Goal: Consume media (video, audio): Consume media (video, audio)

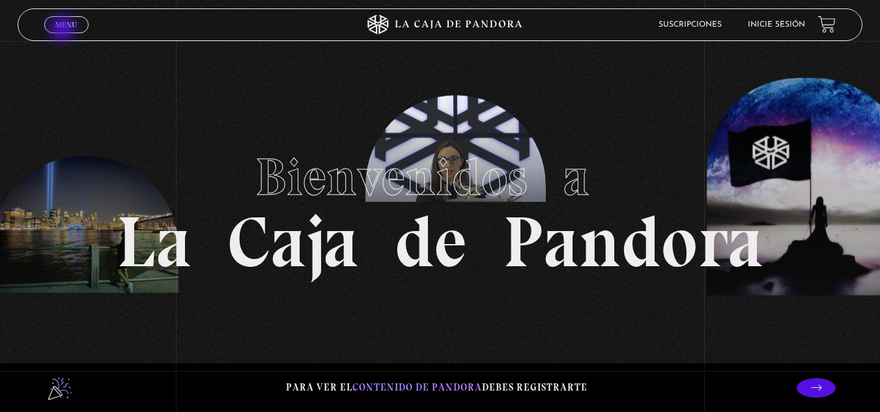
click at [64, 30] on link "Menu Cerrar" at bounding box center [66, 24] width 44 height 17
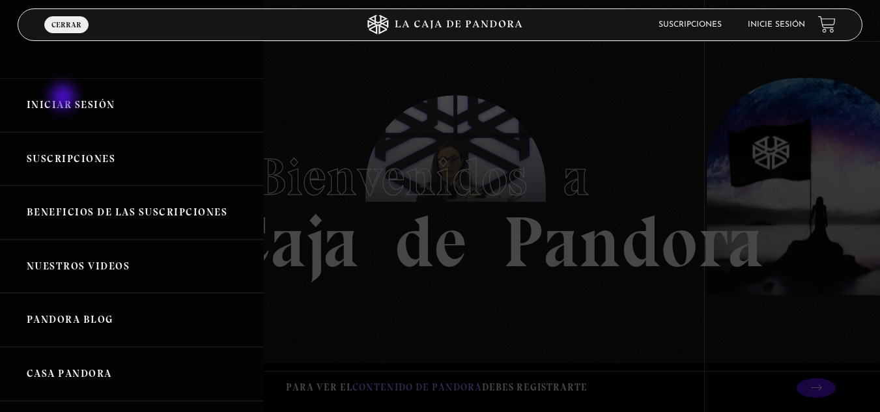
click at [64, 100] on link "Iniciar Sesión" at bounding box center [132, 105] width 264 height 54
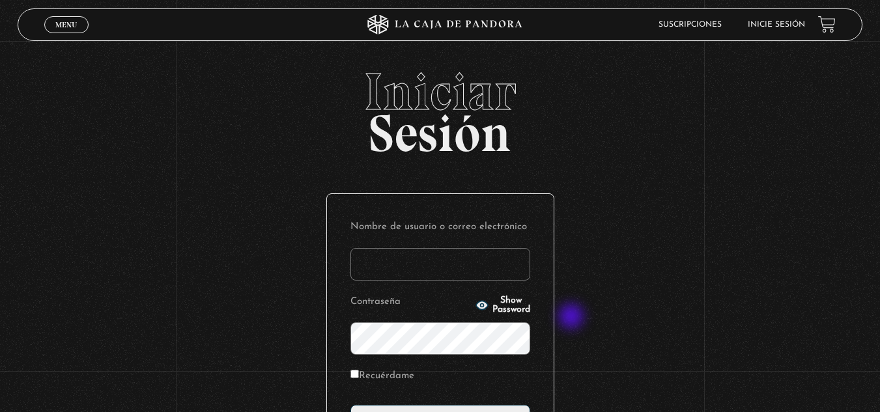
type input "aletach87@gmail.com"
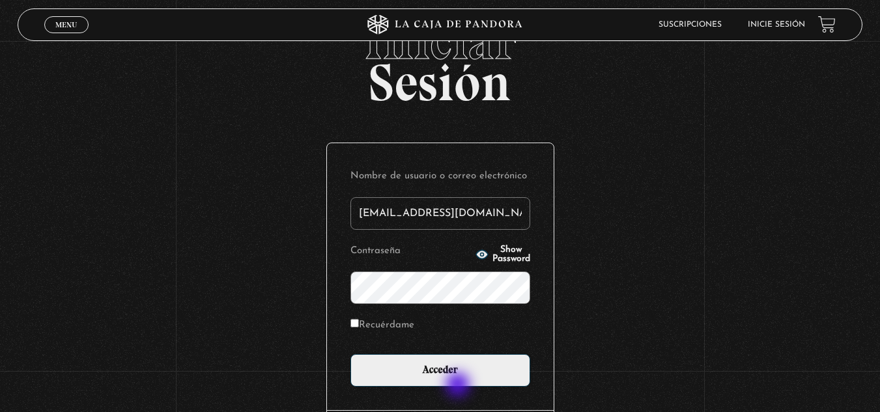
scroll to position [65, 0]
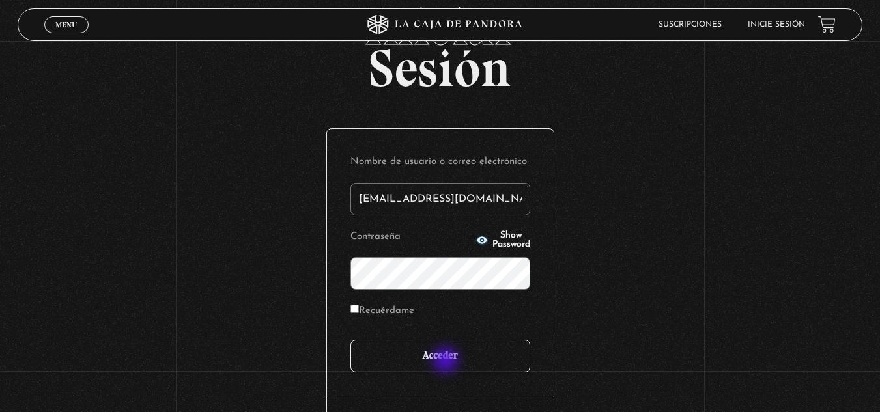
click at [447, 361] on input "Acceder" at bounding box center [440, 356] width 180 height 33
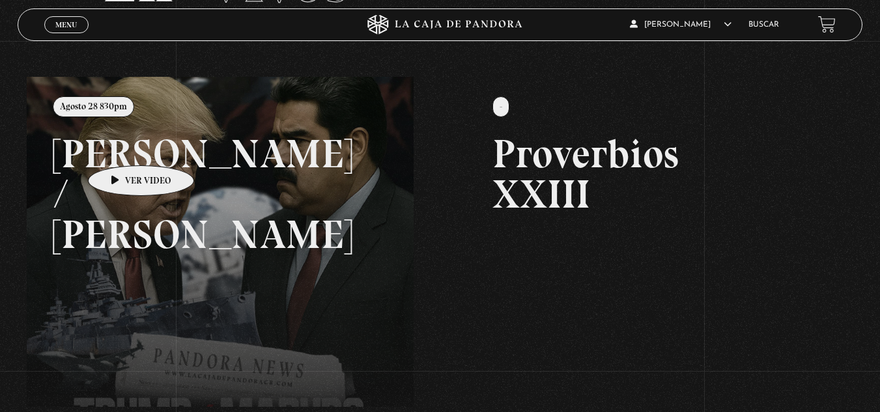
scroll to position [57, 0]
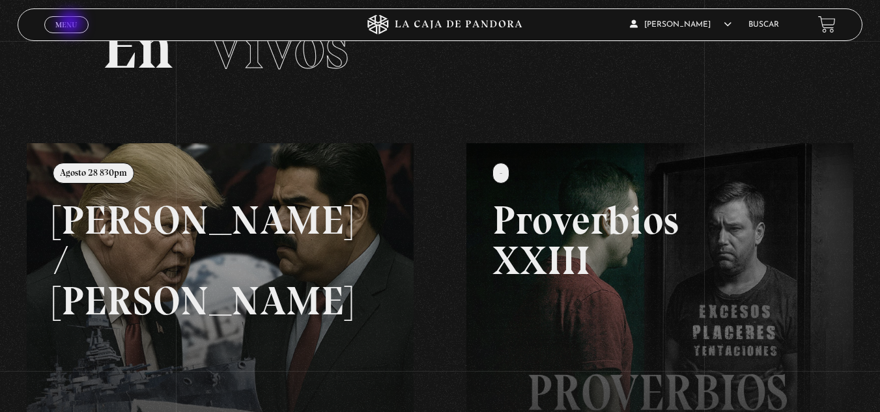
click at [72, 23] on span "Menu" at bounding box center [65, 25] width 21 height 8
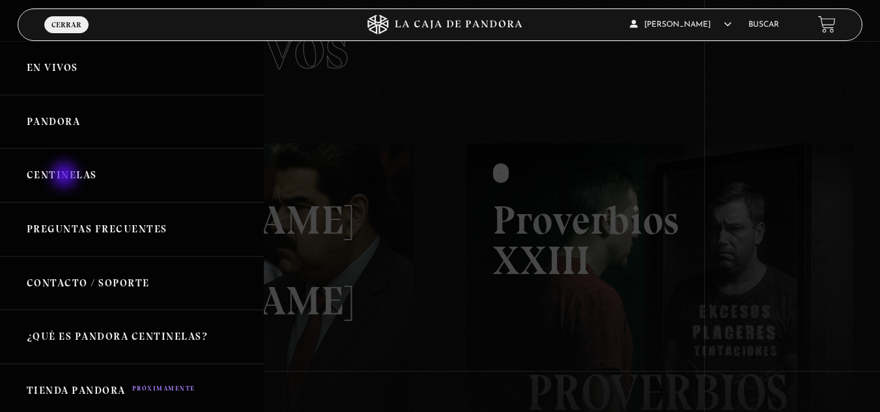
click at [66, 177] on link "Centinelas" at bounding box center [132, 176] width 264 height 54
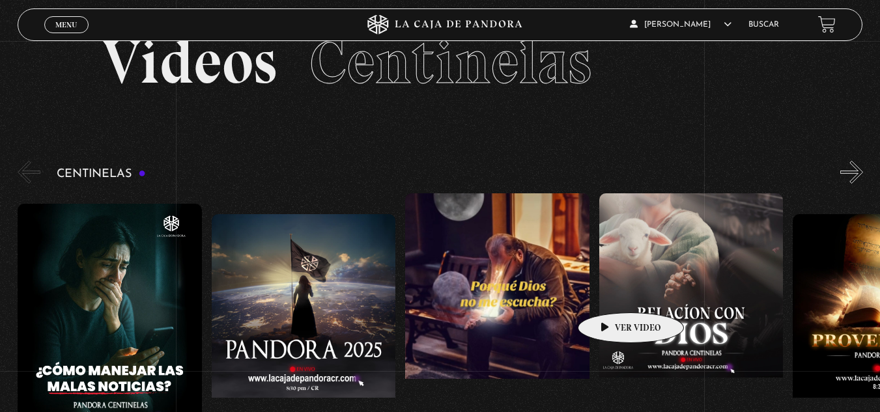
scroll to position [65, 0]
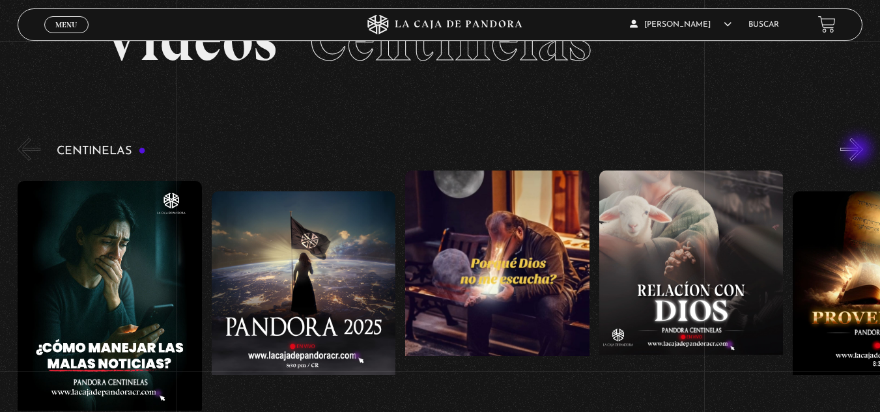
click at [860, 150] on button "»" at bounding box center [851, 149] width 23 height 23
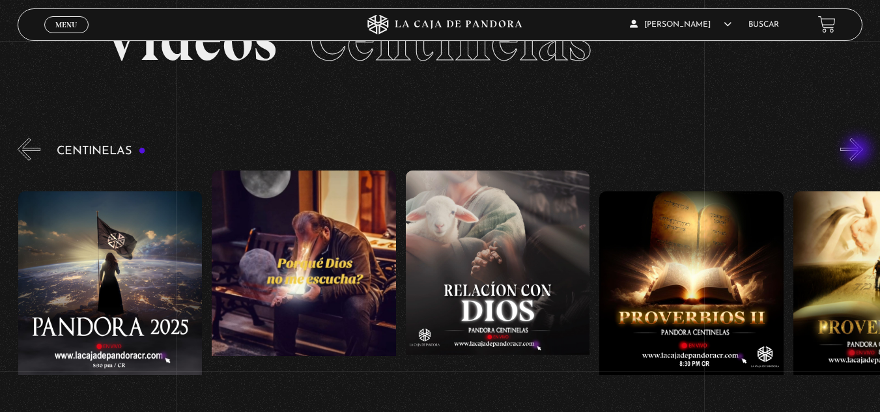
click at [859, 151] on button "»" at bounding box center [851, 149] width 23 height 23
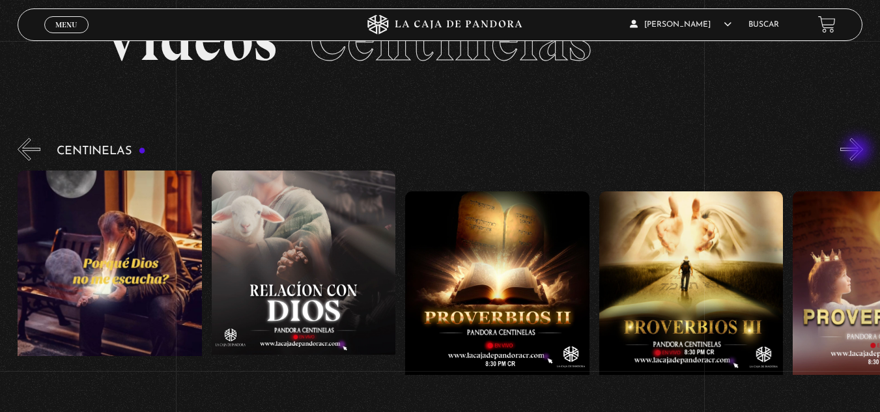
click at [859, 151] on button "»" at bounding box center [851, 149] width 23 height 23
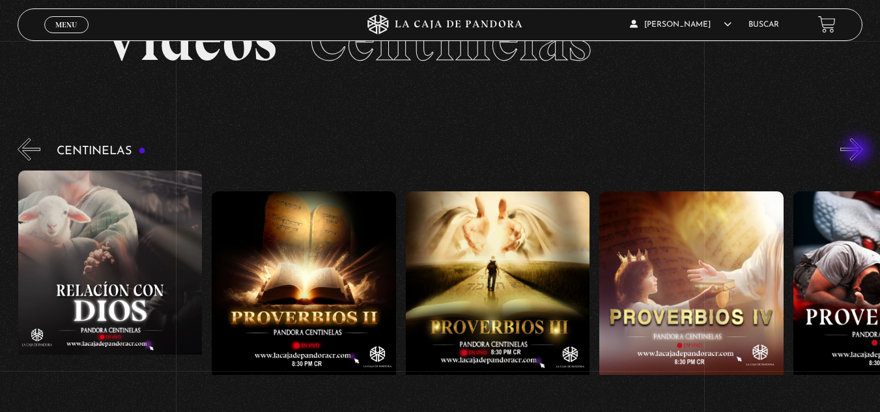
click at [859, 151] on button "»" at bounding box center [851, 149] width 23 height 23
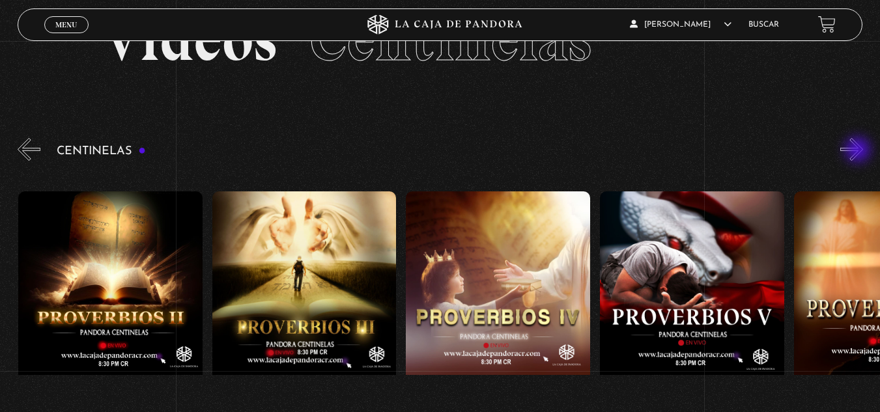
click at [859, 151] on button "»" at bounding box center [851, 149] width 23 height 23
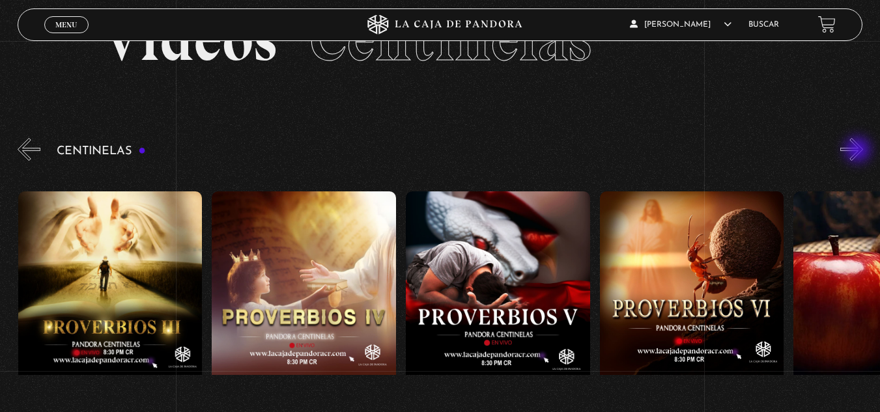
click at [859, 151] on button "»" at bounding box center [851, 149] width 23 height 23
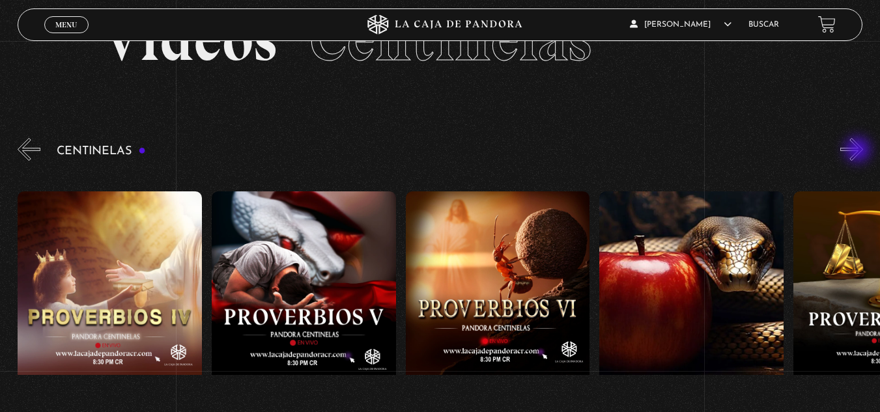
click at [859, 151] on button "»" at bounding box center [851, 149] width 23 height 23
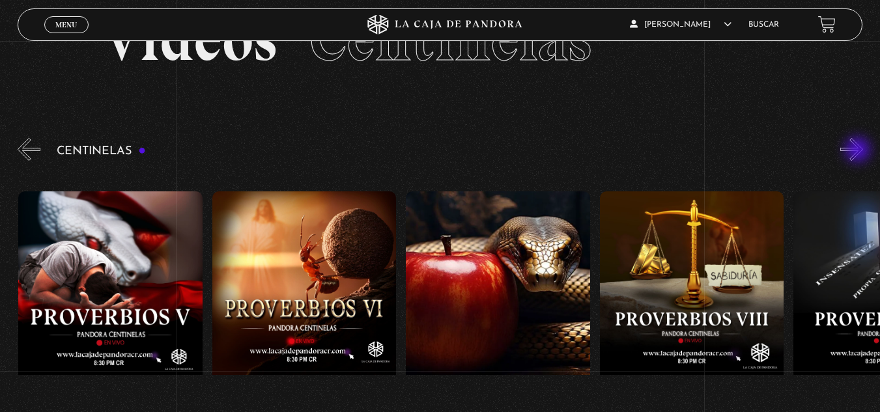
click at [859, 151] on button "»" at bounding box center [851, 149] width 23 height 23
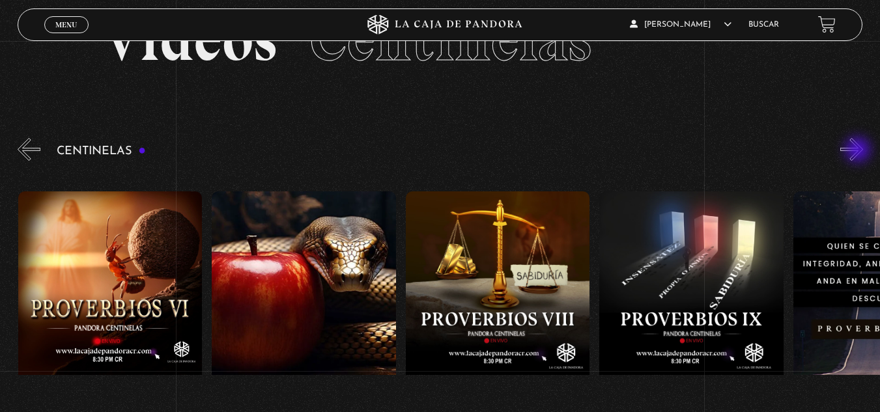
click at [859, 151] on button "»" at bounding box center [851, 149] width 23 height 23
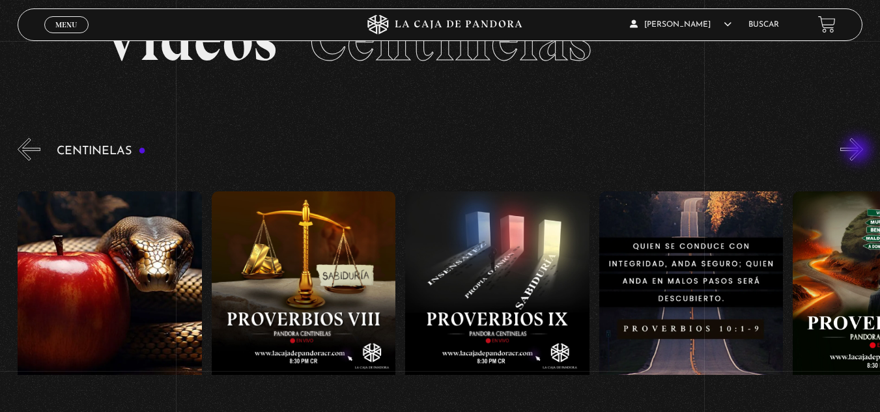
click at [859, 151] on button "»" at bounding box center [851, 149] width 23 height 23
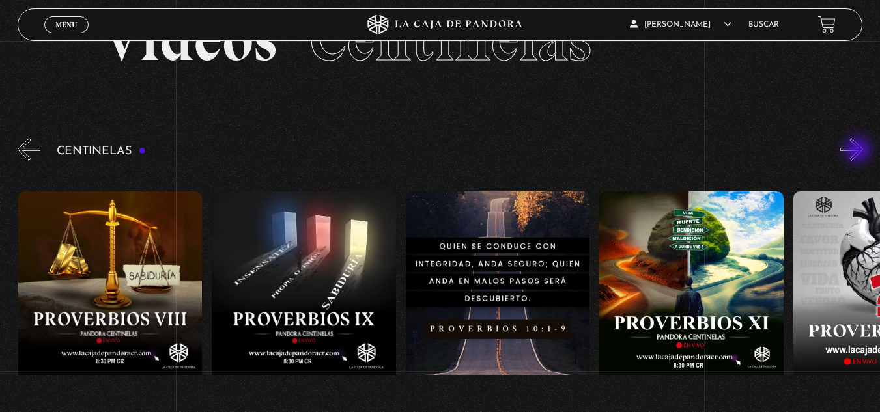
click at [859, 151] on button "»" at bounding box center [851, 149] width 23 height 23
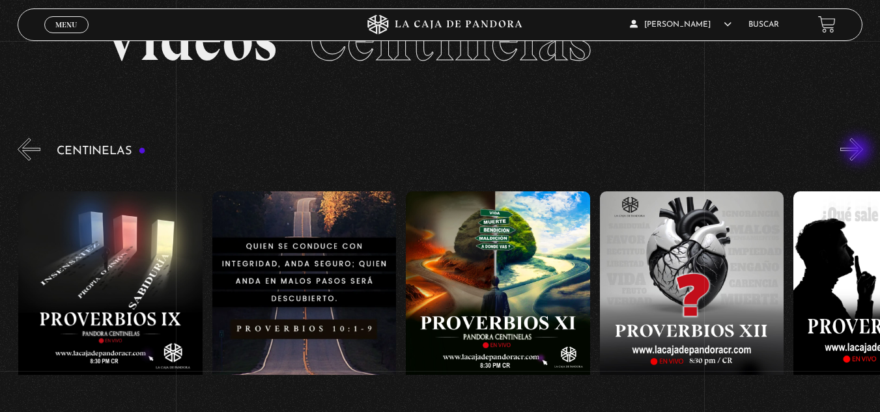
click at [859, 151] on button "»" at bounding box center [851, 149] width 23 height 23
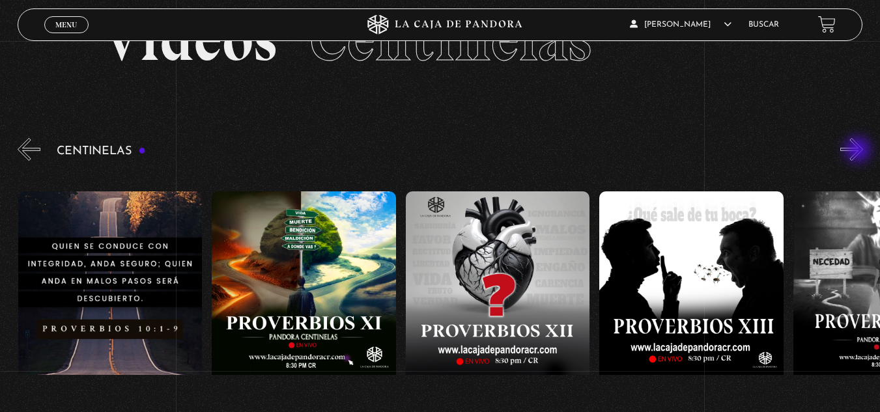
click at [859, 151] on button "»" at bounding box center [851, 149] width 23 height 23
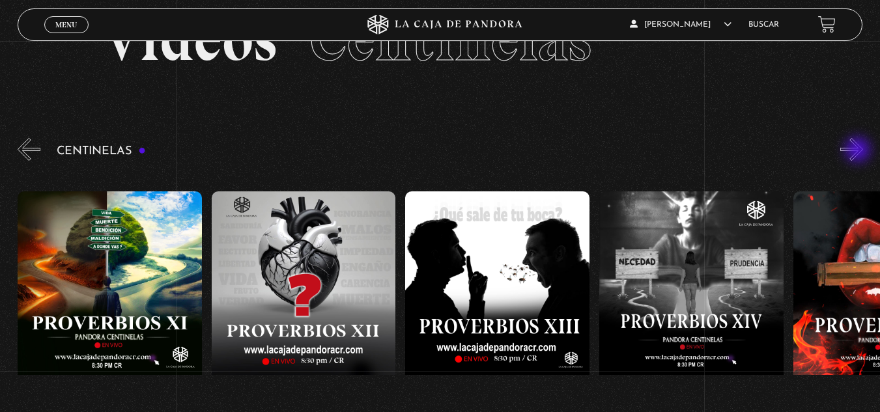
click at [859, 151] on button "»" at bounding box center [851, 149] width 23 height 23
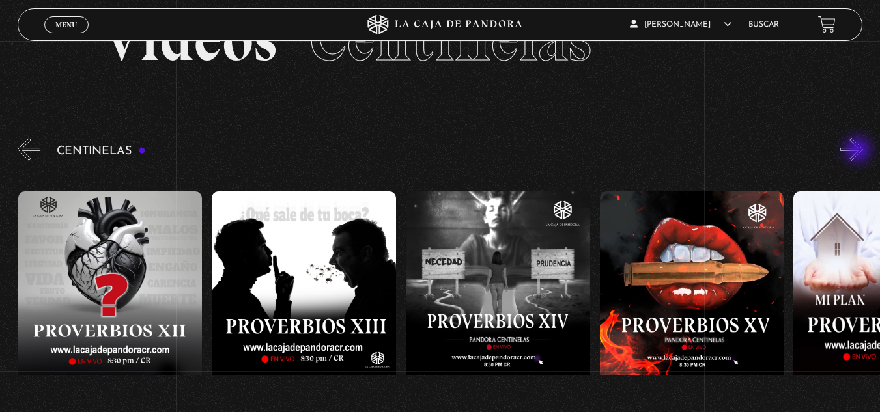
click at [859, 151] on button "»" at bounding box center [851, 149] width 23 height 23
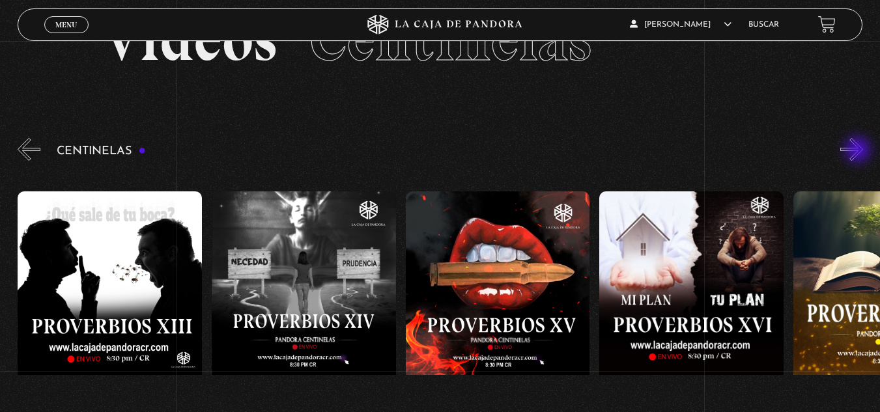
click at [859, 151] on button "»" at bounding box center [851, 149] width 23 height 23
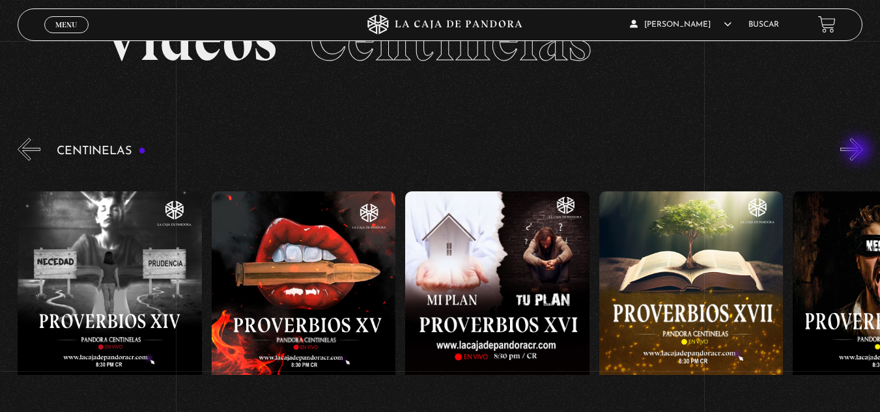
click at [859, 151] on button "»" at bounding box center [851, 149] width 23 height 23
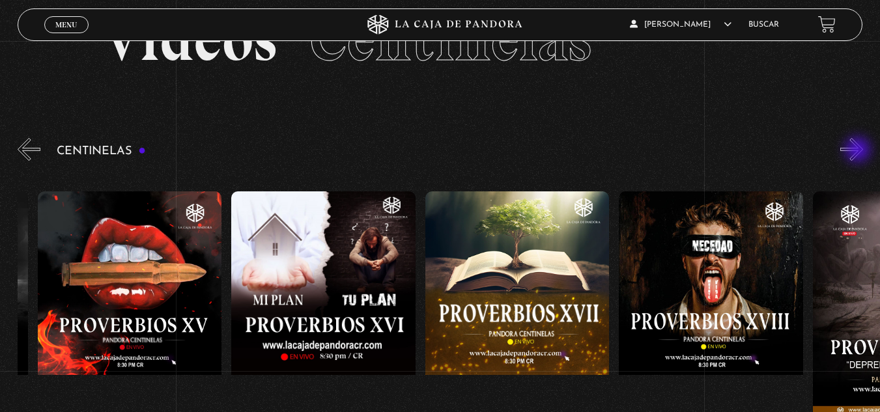
click at [859, 151] on button "»" at bounding box center [851, 149] width 23 height 23
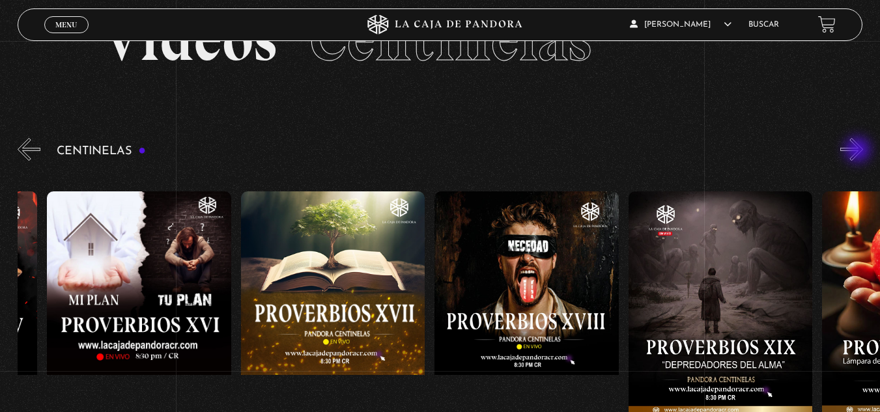
click at [859, 151] on button "»" at bounding box center [851, 149] width 23 height 23
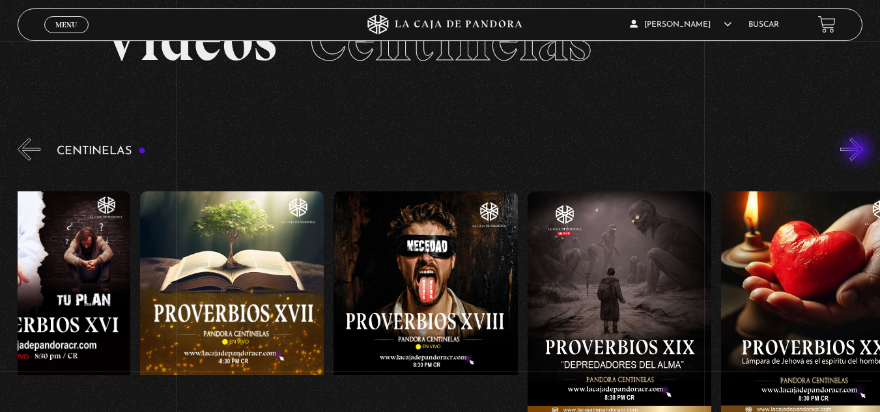
click at [859, 151] on button "»" at bounding box center [851, 149] width 23 height 23
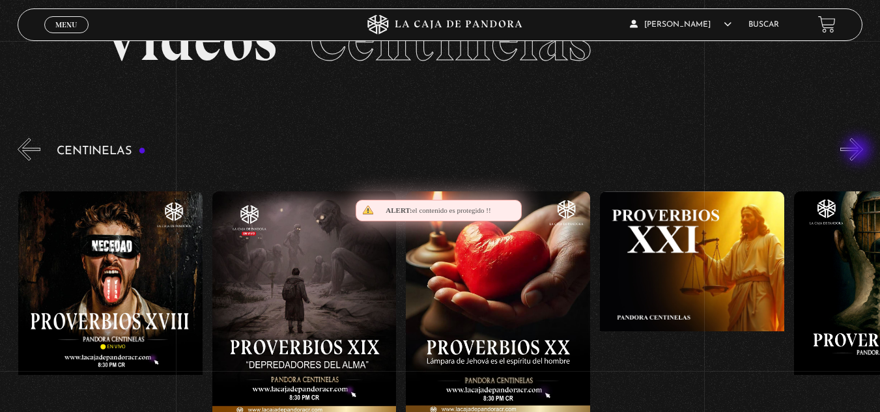
scroll to position [0, 3876]
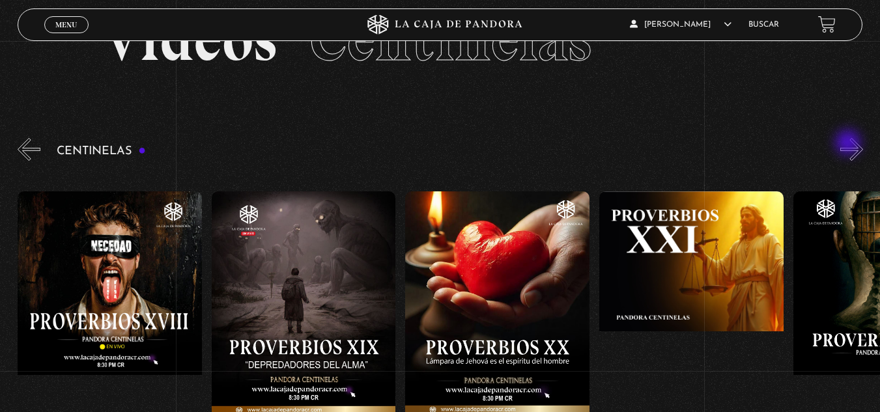
click at [849, 144] on button "»" at bounding box center [851, 149] width 23 height 23
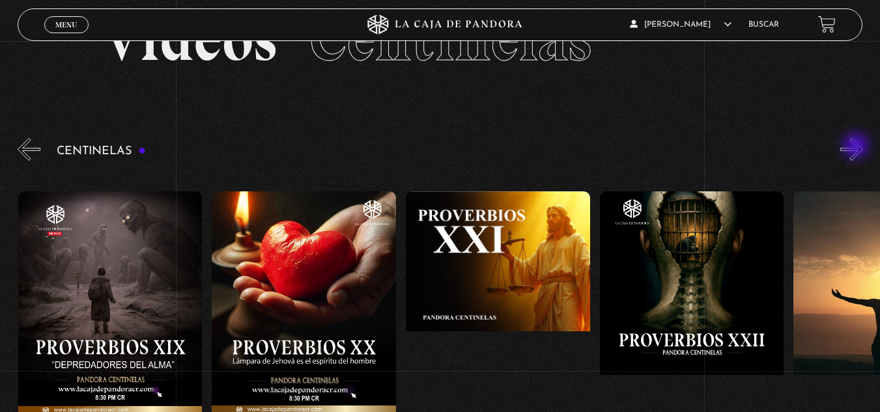
click at [857, 147] on button "»" at bounding box center [851, 149] width 23 height 23
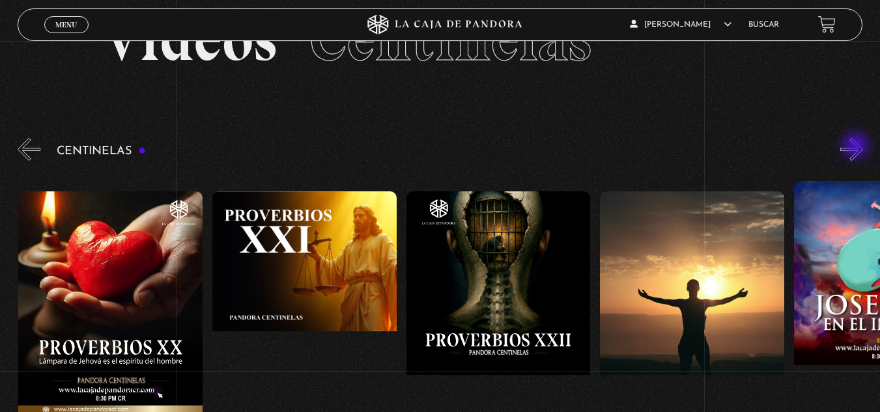
scroll to position [0, 4264]
click at [857, 147] on button "»" at bounding box center [851, 149] width 23 height 23
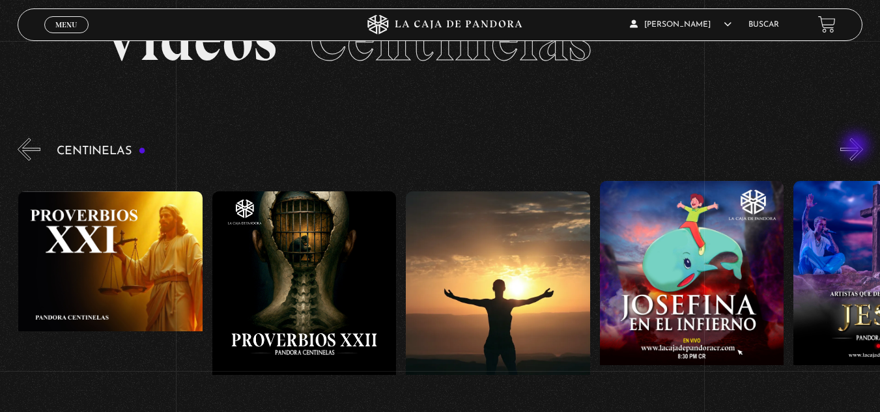
click at [857, 147] on button "»" at bounding box center [851, 149] width 23 height 23
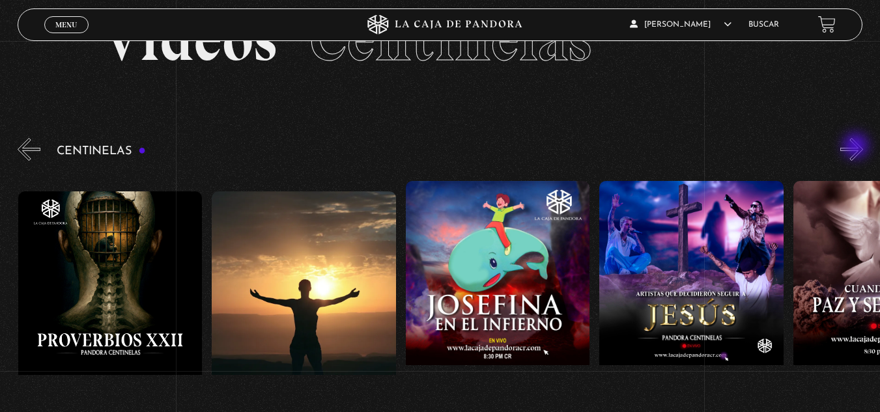
click at [857, 147] on button "»" at bounding box center [851, 149] width 23 height 23
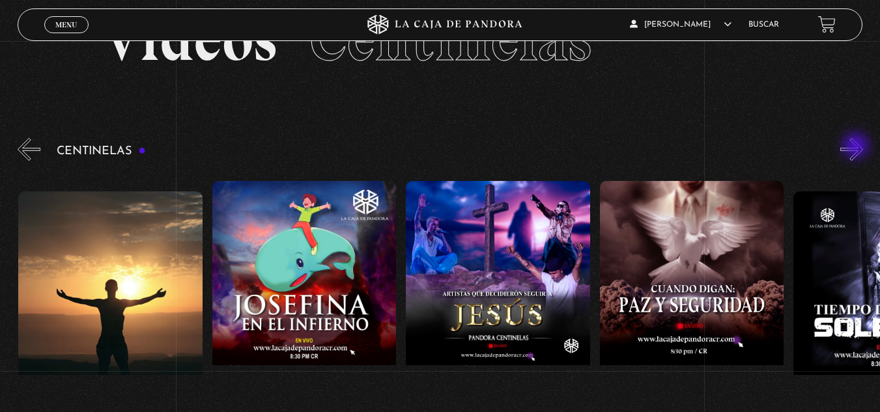
click at [857, 147] on button "»" at bounding box center [851, 149] width 23 height 23
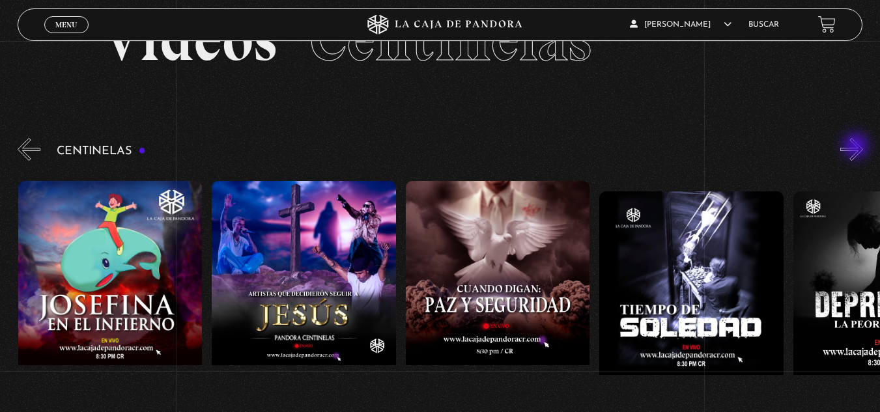
click at [857, 147] on button "»" at bounding box center [851, 149] width 23 height 23
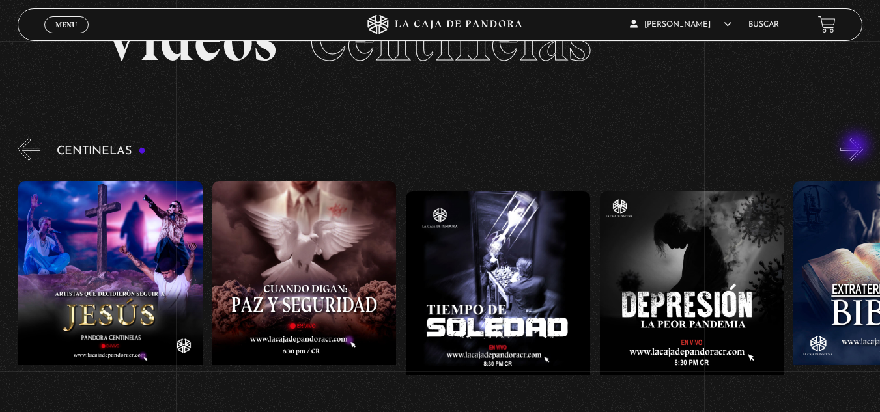
click at [857, 147] on button "»" at bounding box center [851, 149] width 23 height 23
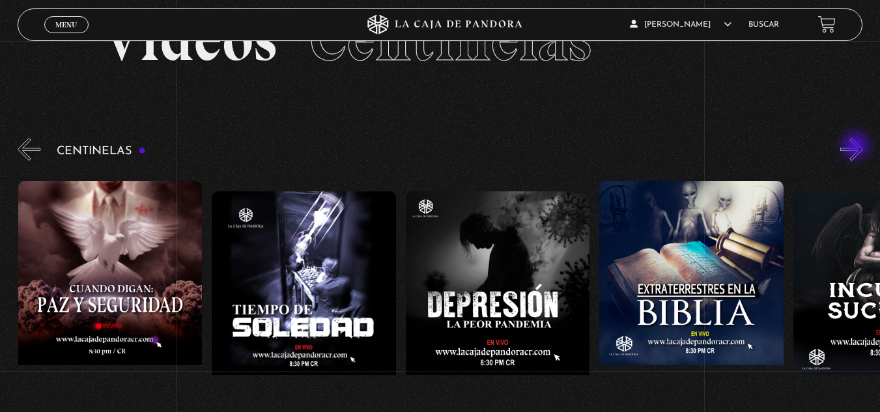
click at [857, 147] on button "»" at bounding box center [851, 149] width 23 height 23
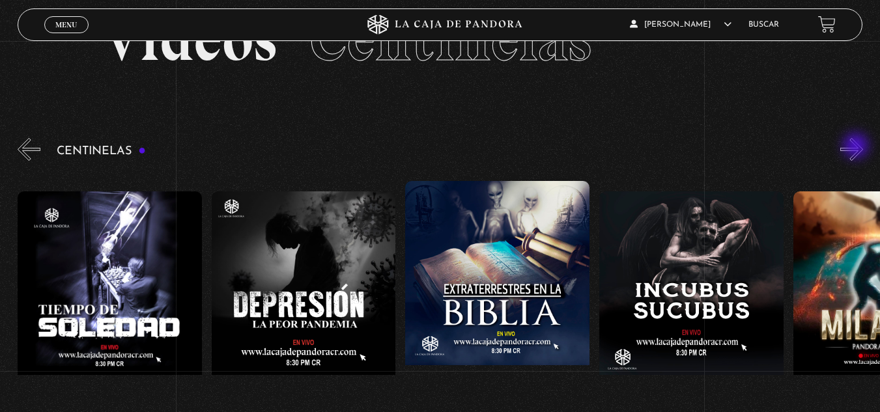
click at [857, 147] on button "»" at bounding box center [851, 149] width 23 height 23
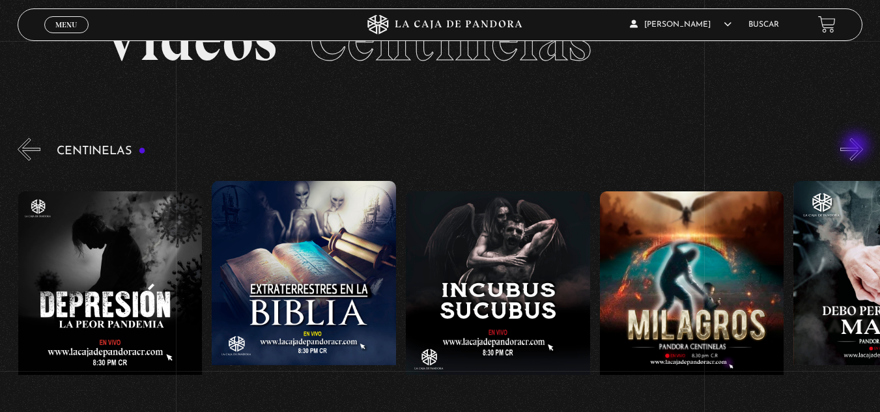
click at [857, 147] on button "»" at bounding box center [851, 149] width 23 height 23
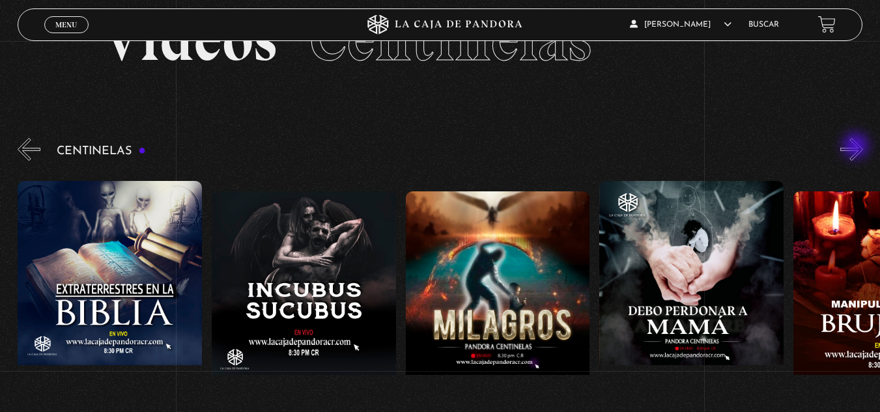
click at [857, 147] on button "»" at bounding box center [851, 149] width 23 height 23
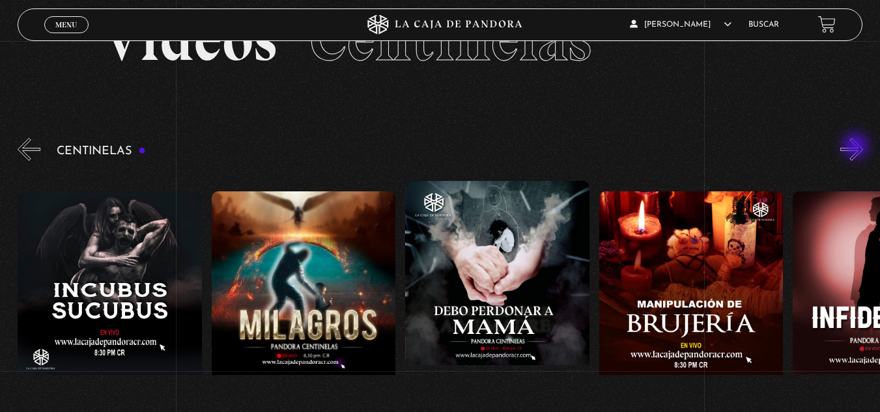
click at [857, 147] on button "»" at bounding box center [851, 149] width 23 height 23
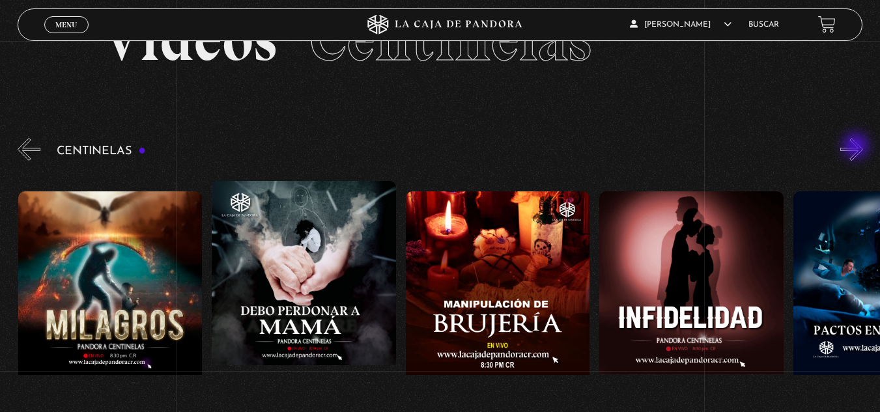
click at [857, 147] on button "»" at bounding box center [851, 149] width 23 height 23
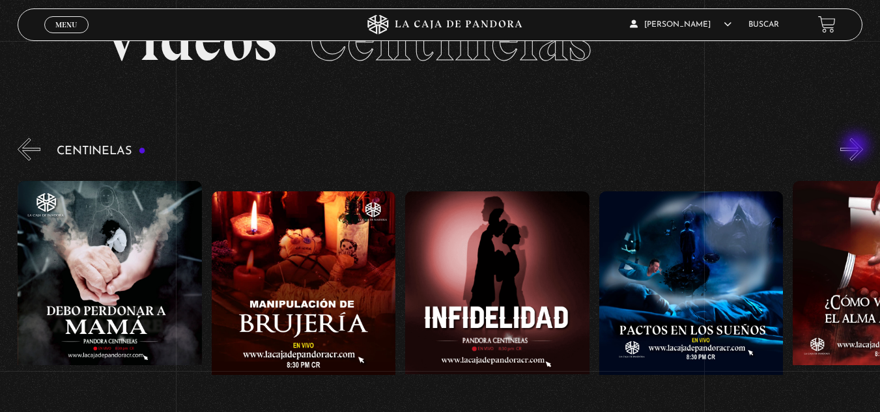
click at [857, 147] on button "»" at bounding box center [851, 149] width 23 height 23
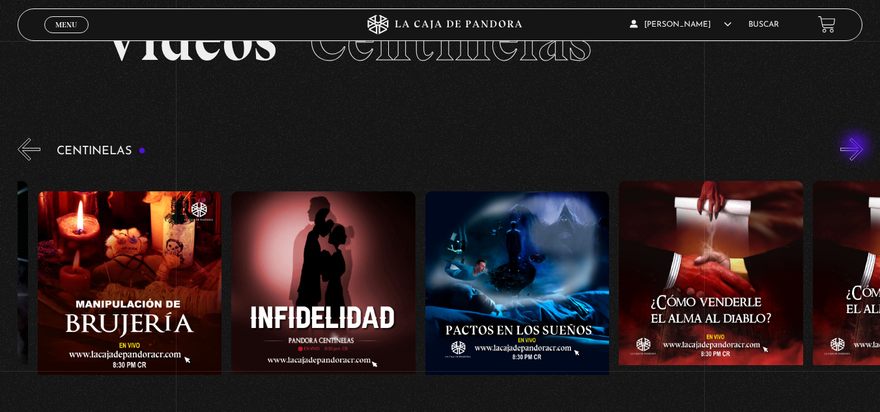
scroll to position [0, 6783]
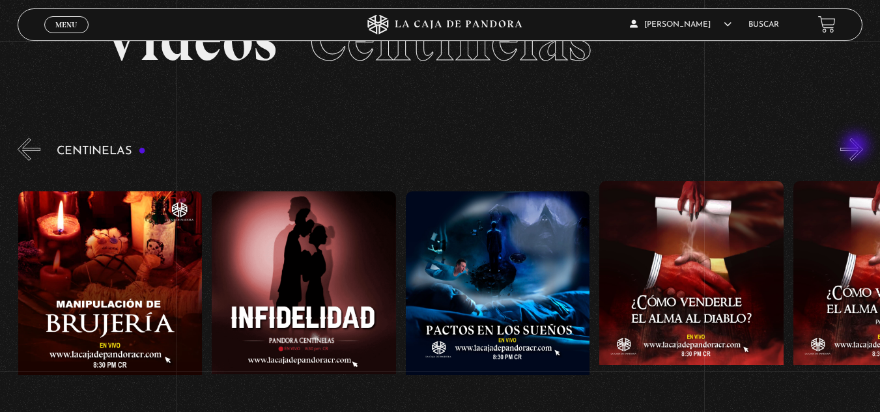
click at [857, 147] on button "»" at bounding box center [851, 149] width 23 height 23
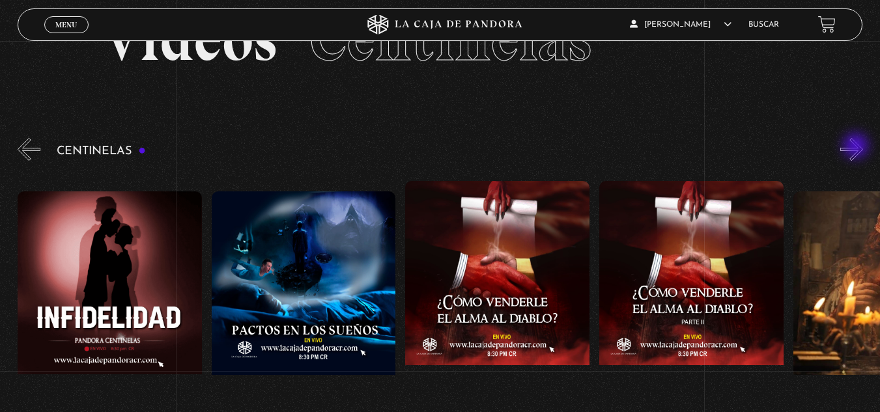
click at [857, 147] on button "»" at bounding box center [851, 149] width 23 height 23
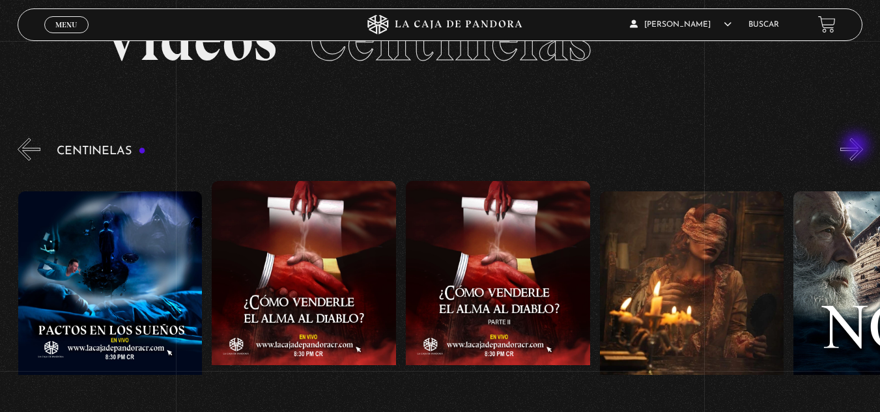
click at [857, 147] on button "»" at bounding box center [851, 149] width 23 height 23
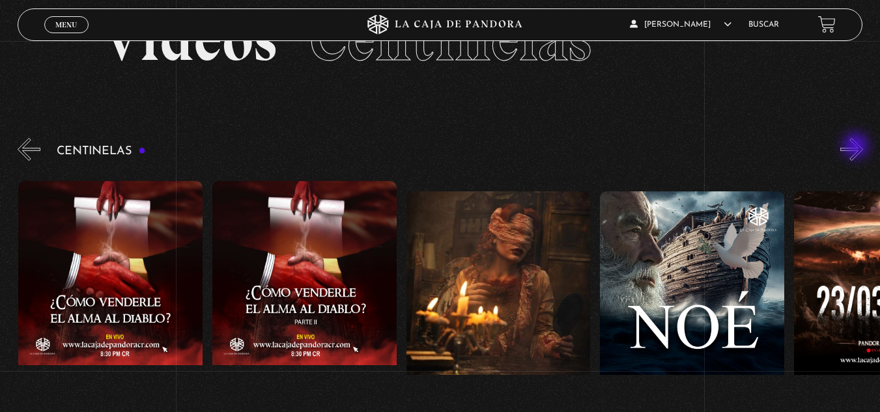
click at [857, 147] on button "»" at bounding box center [851, 149] width 23 height 23
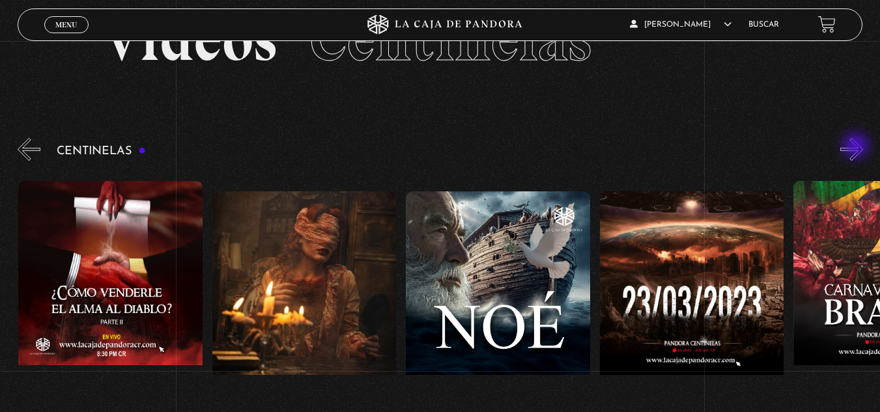
click at [857, 147] on button "»" at bounding box center [851, 149] width 23 height 23
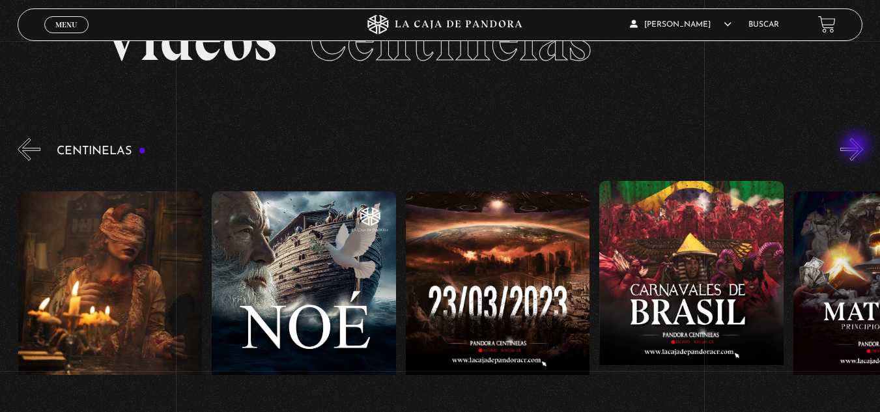
click at [857, 147] on button "»" at bounding box center [851, 149] width 23 height 23
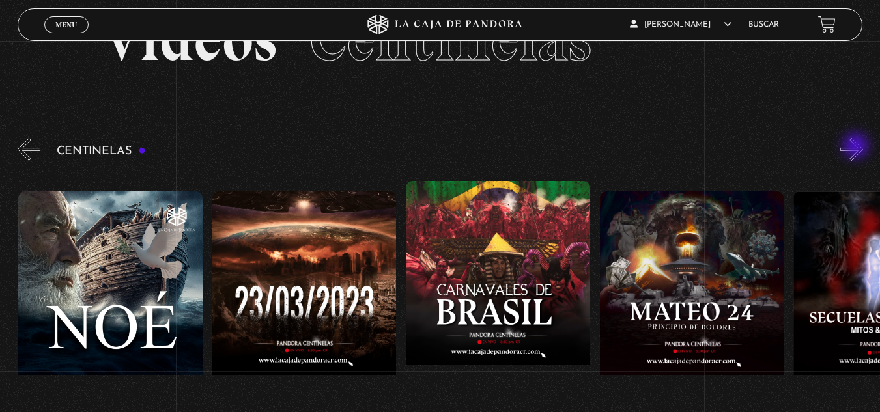
click at [857, 147] on button "»" at bounding box center [851, 149] width 23 height 23
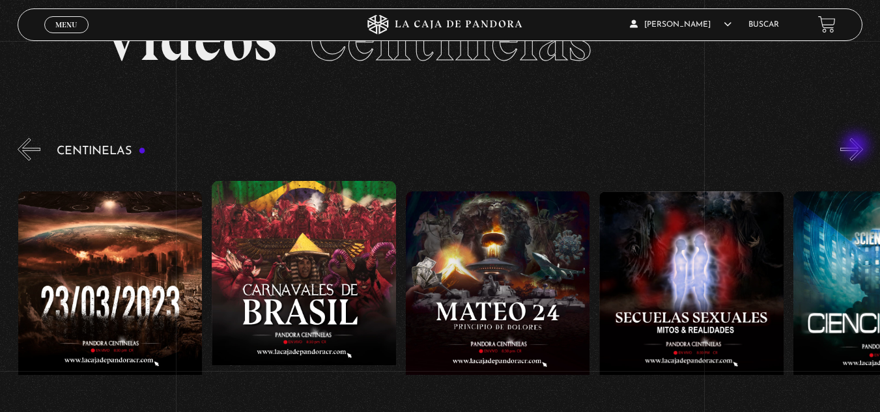
click at [857, 147] on button "»" at bounding box center [851, 149] width 23 height 23
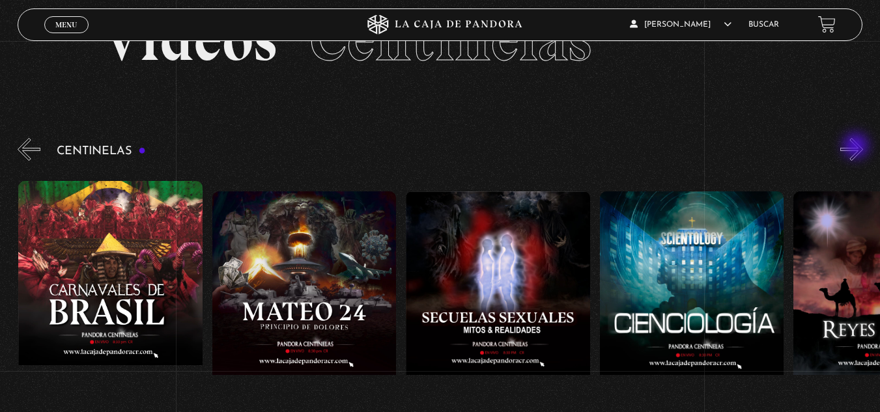
click at [857, 147] on button "»" at bounding box center [851, 149] width 23 height 23
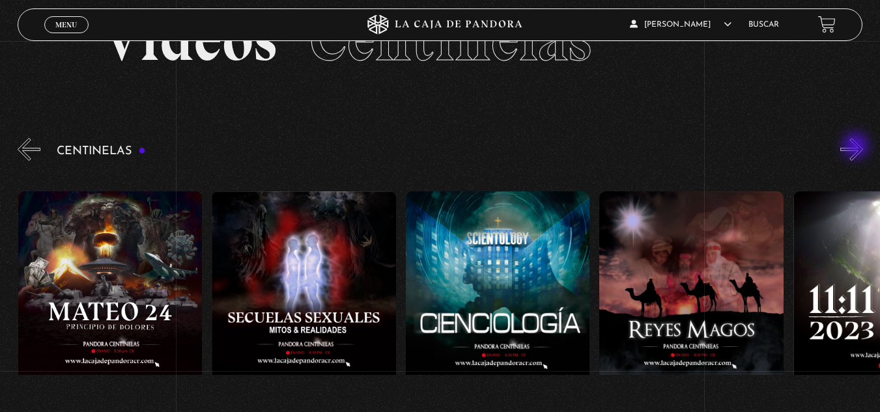
click at [857, 147] on button "»" at bounding box center [851, 149] width 23 height 23
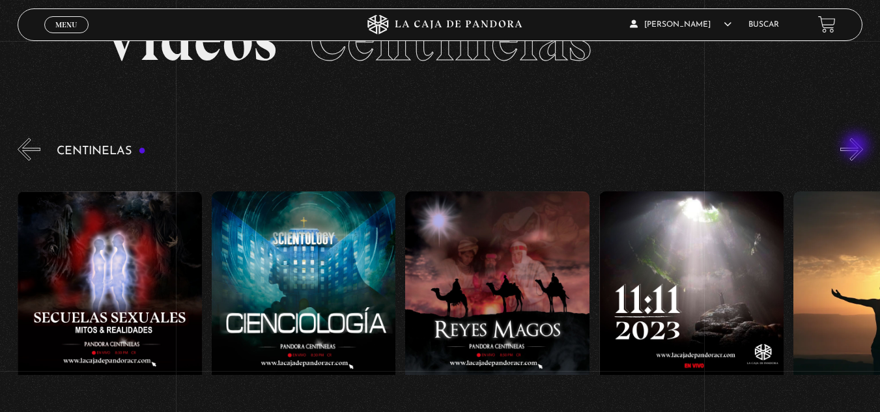
click at [857, 147] on button "»" at bounding box center [851, 149] width 23 height 23
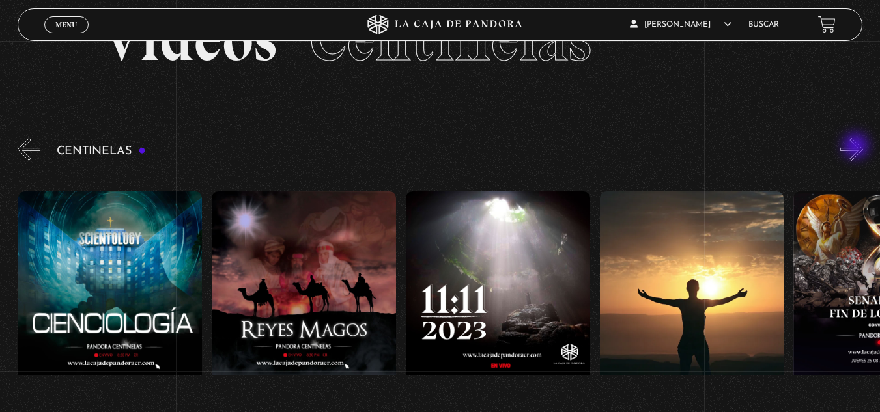
click at [857, 147] on button "»" at bounding box center [851, 149] width 23 height 23
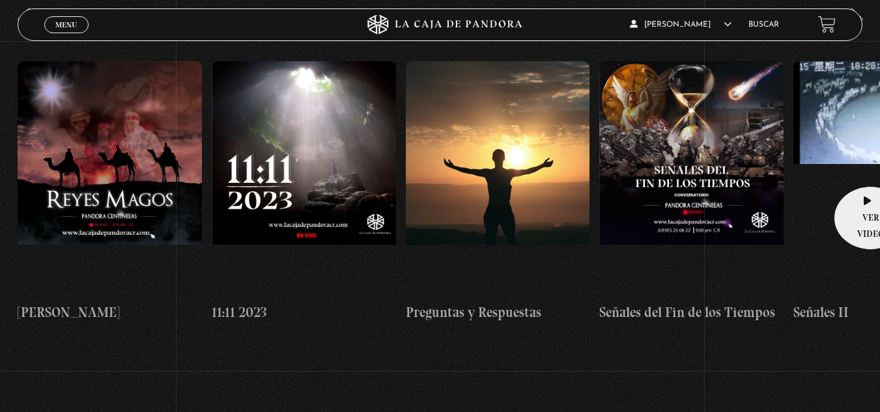
scroll to position [130, 0]
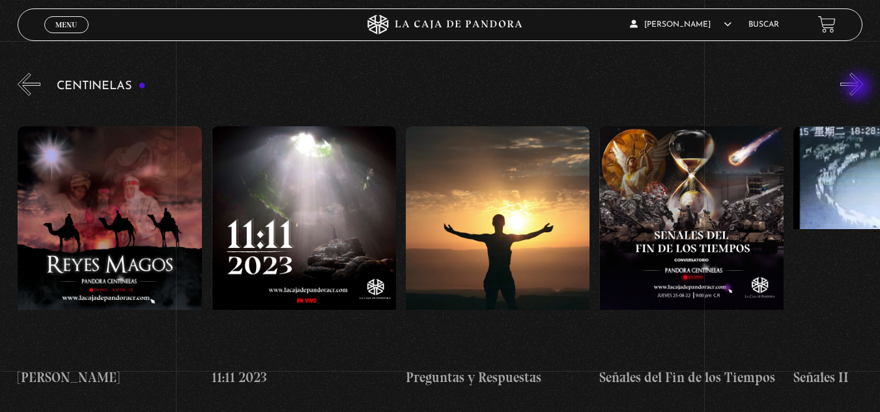
click at [859, 88] on button "»" at bounding box center [851, 84] width 23 height 23
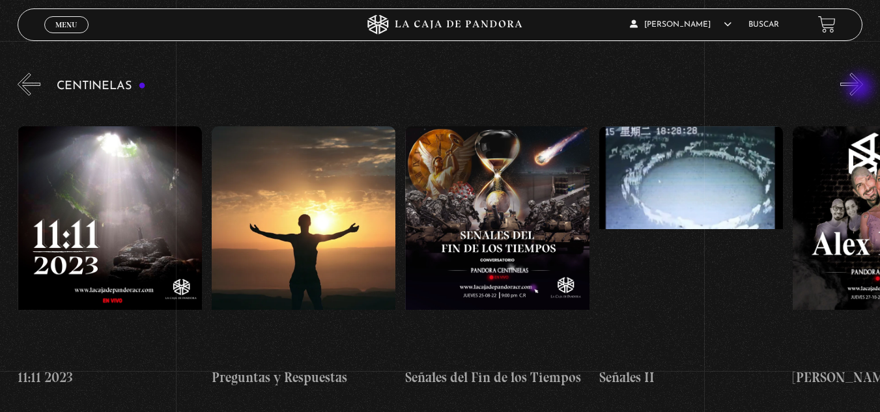
click at [861, 89] on button "»" at bounding box center [851, 84] width 23 height 23
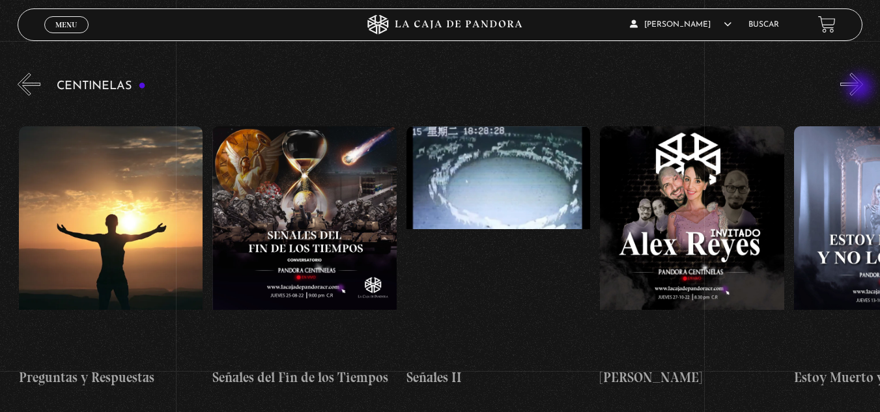
click at [861, 89] on button "»" at bounding box center [851, 84] width 23 height 23
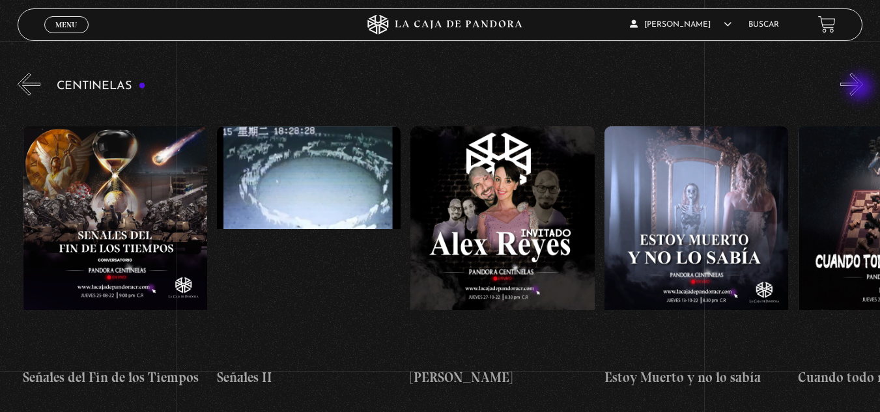
click at [861, 89] on button "»" at bounding box center [851, 84] width 23 height 23
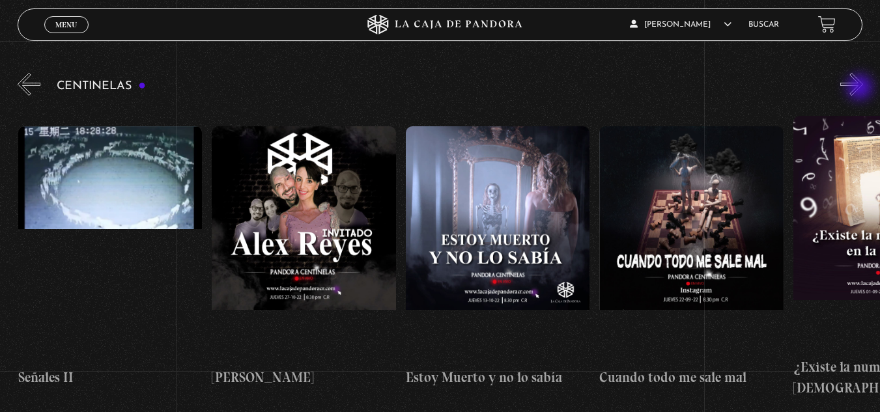
click at [861, 89] on button "»" at bounding box center [851, 84] width 23 height 23
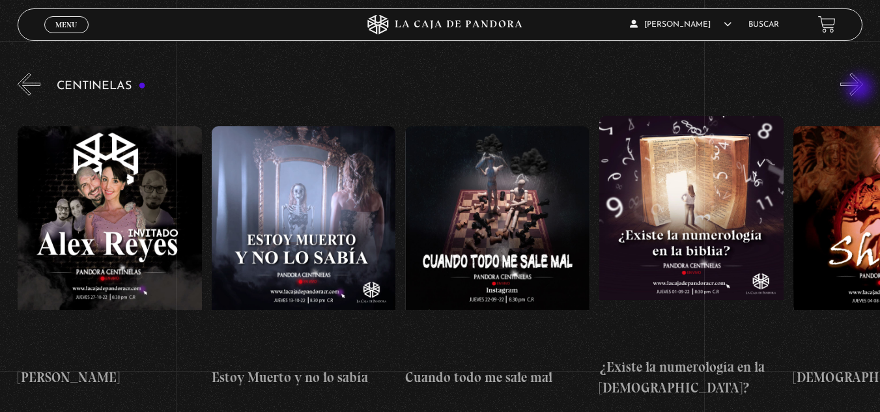
click at [861, 89] on button "»" at bounding box center [851, 84] width 23 height 23
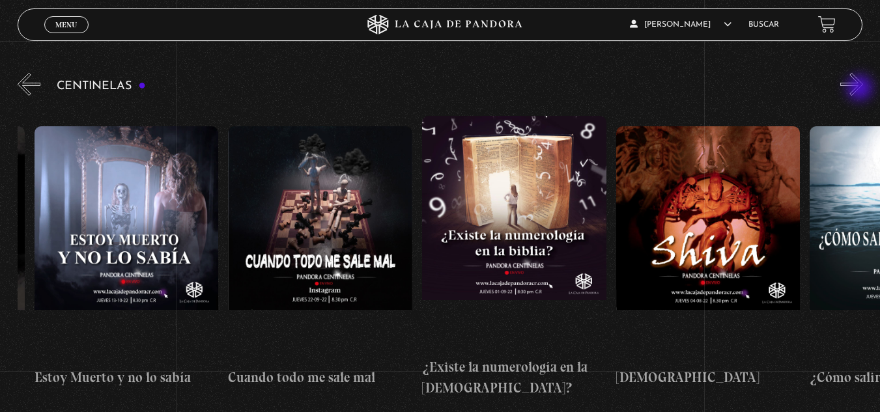
scroll to position [0, 10272]
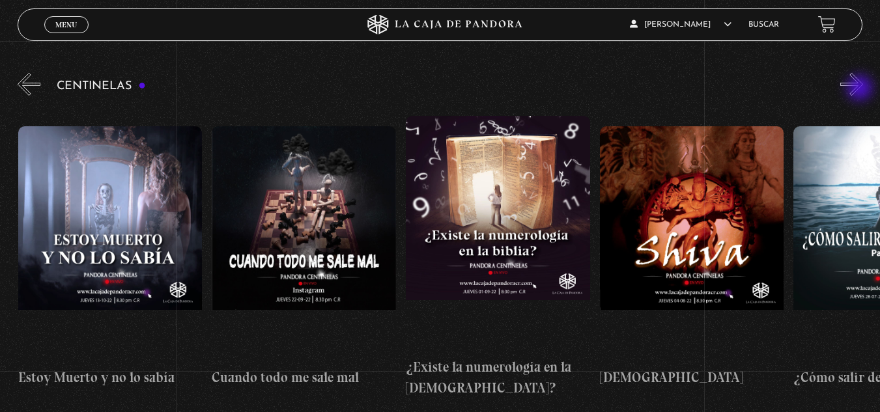
click at [861, 89] on button "»" at bounding box center [851, 84] width 23 height 23
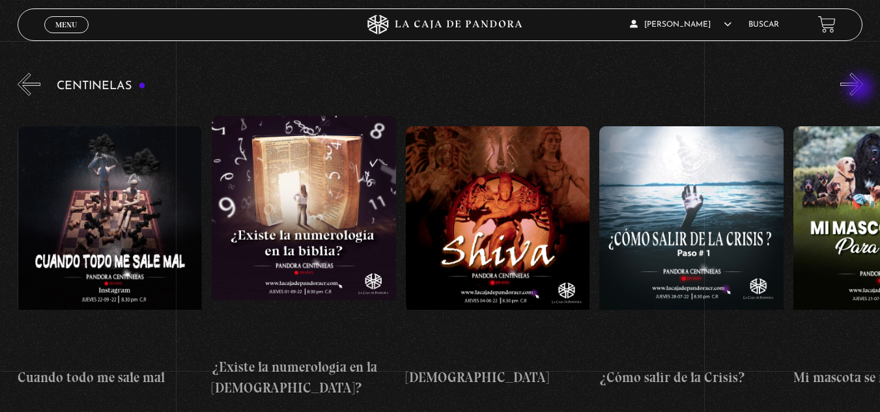
click at [861, 89] on button "»" at bounding box center [851, 84] width 23 height 23
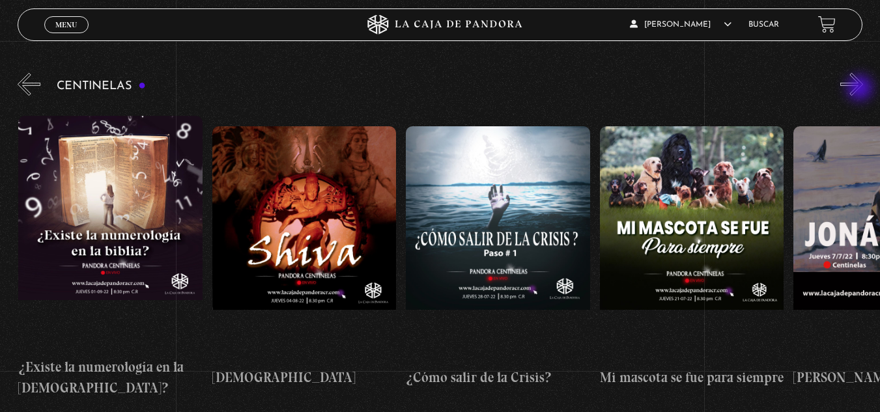
click at [861, 89] on button "»" at bounding box center [851, 84] width 23 height 23
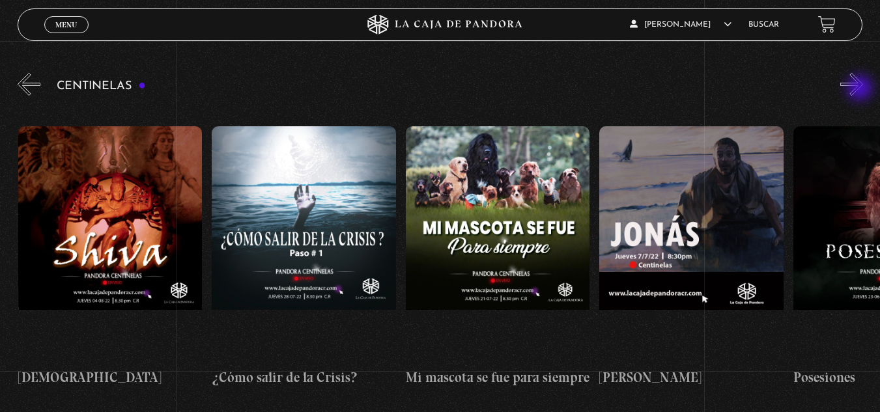
click at [861, 89] on button "»" at bounding box center [851, 84] width 23 height 23
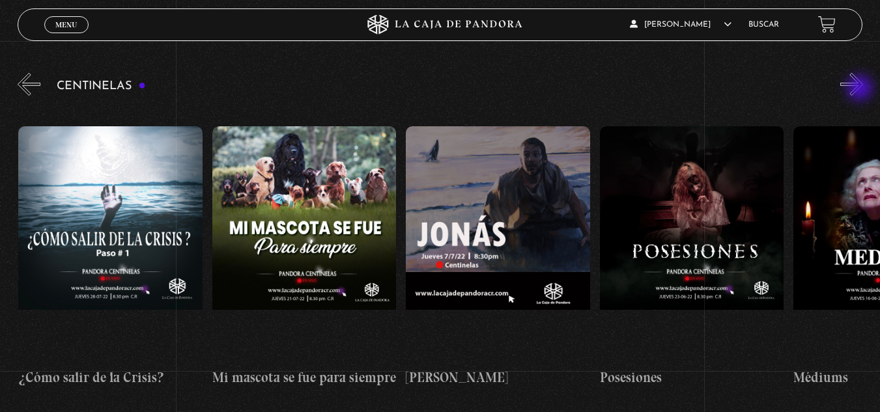
click at [861, 89] on button "»" at bounding box center [851, 84] width 23 height 23
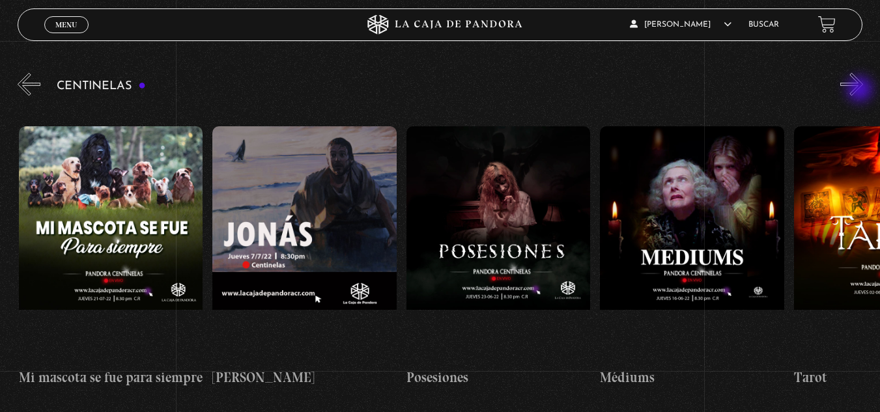
scroll to position [0, 11241]
click at [857, 83] on button "»" at bounding box center [851, 84] width 23 height 23
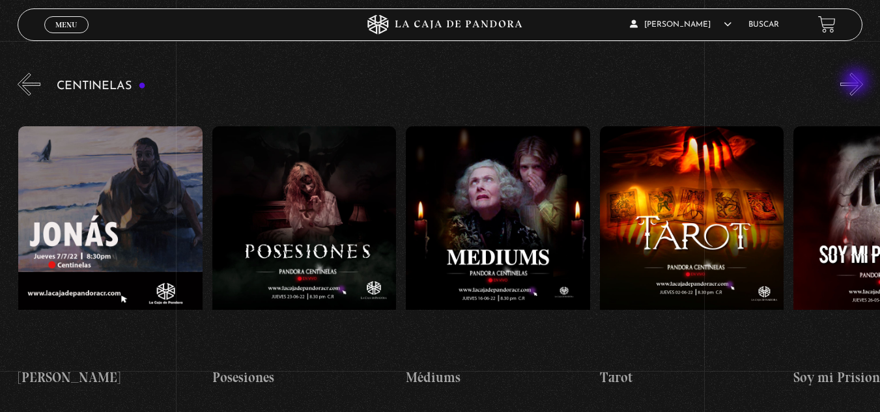
click at [857, 83] on button "»" at bounding box center [851, 84] width 23 height 23
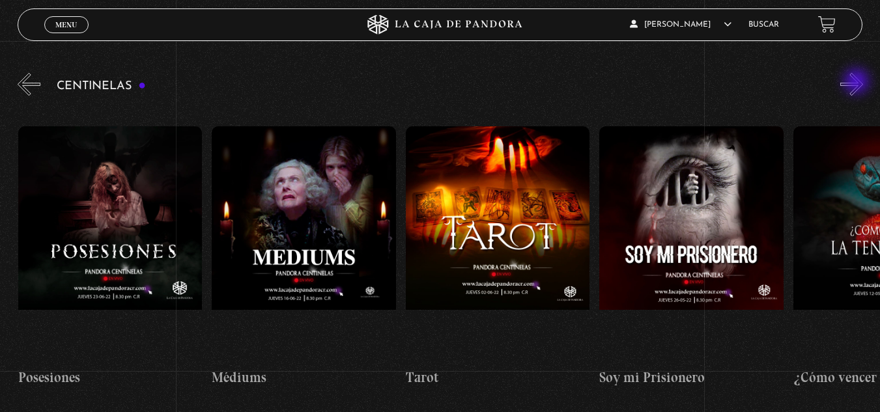
click at [858, 83] on button "»" at bounding box center [851, 84] width 23 height 23
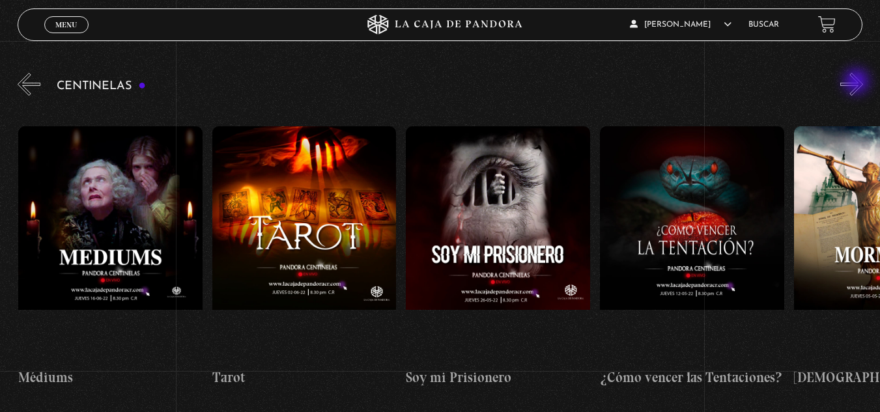
scroll to position [0, 11822]
click at [859, 84] on button "»" at bounding box center [851, 84] width 23 height 23
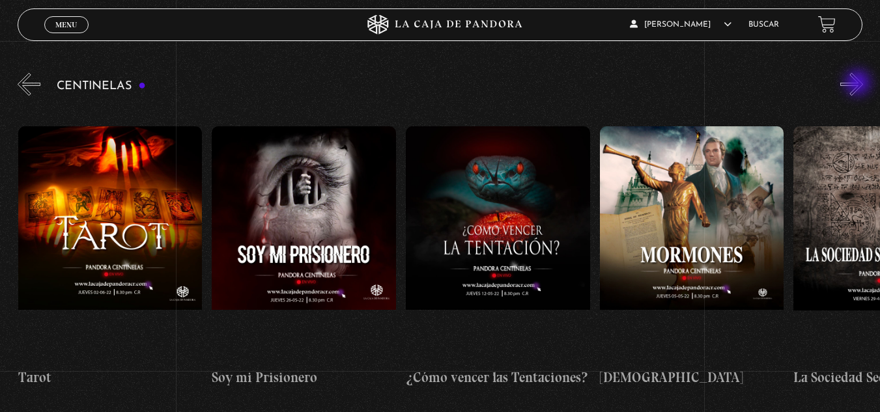
click at [859, 84] on button "»" at bounding box center [851, 84] width 23 height 23
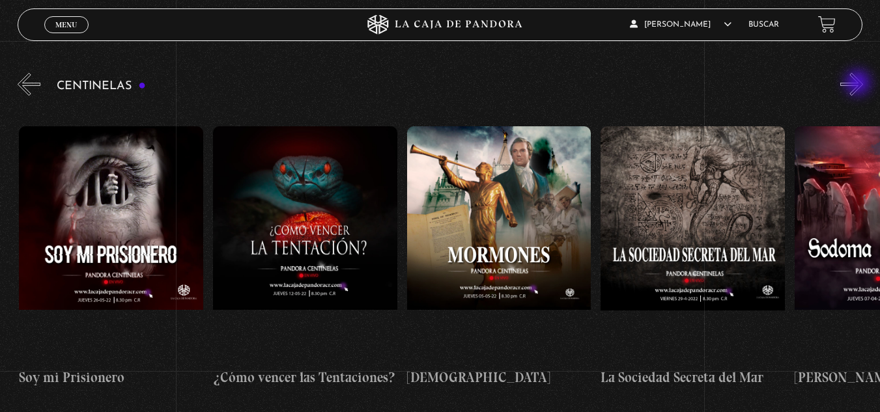
click at [859, 84] on button "»" at bounding box center [851, 84] width 23 height 23
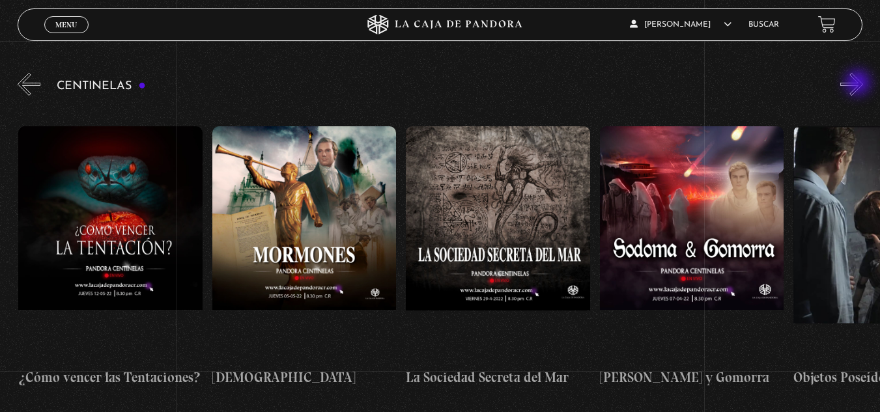
click at [859, 84] on button "»" at bounding box center [851, 84] width 23 height 23
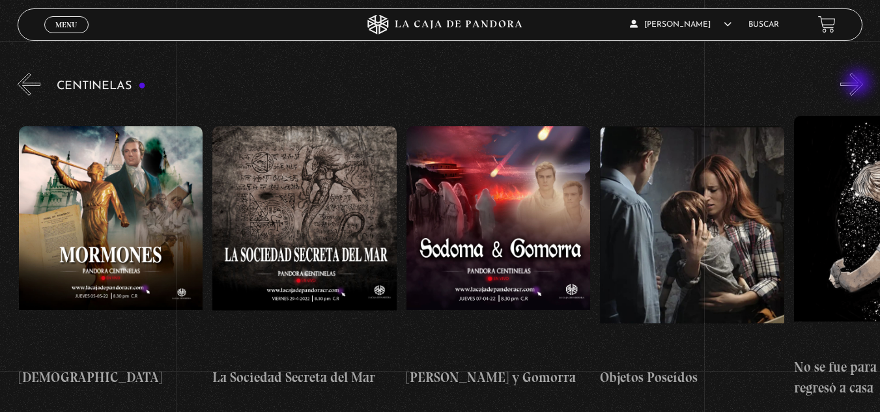
click at [860, 85] on button "»" at bounding box center [851, 84] width 23 height 23
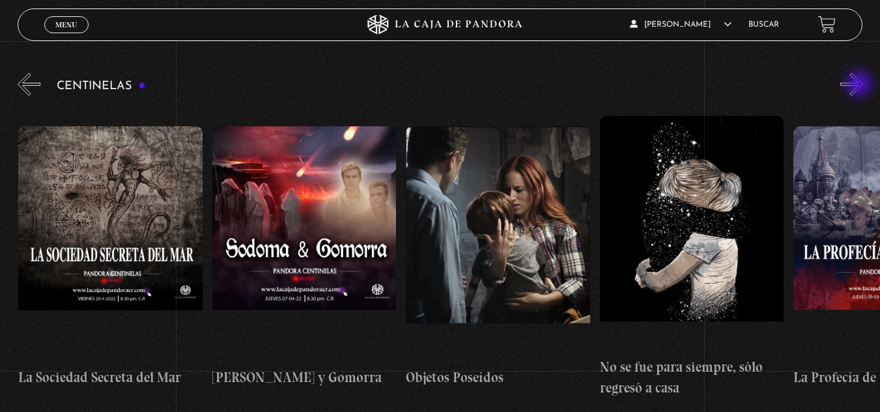
click at [860, 85] on button "»" at bounding box center [851, 84] width 23 height 23
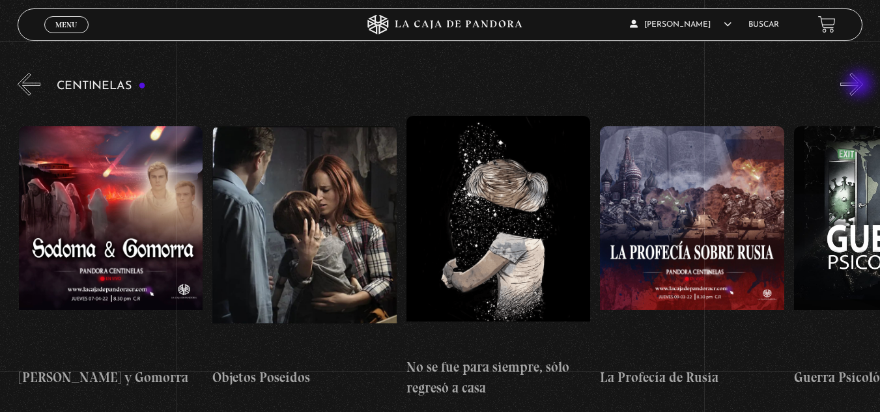
scroll to position [0, 12985]
click at [860, 85] on button "»" at bounding box center [851, 84] width 23 height 23
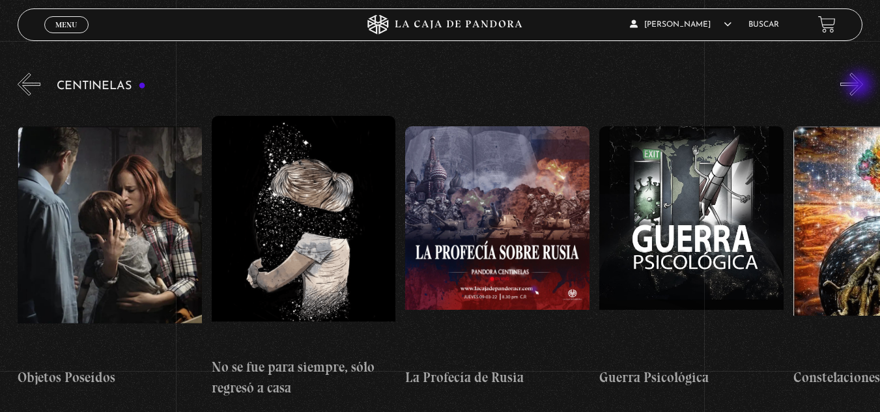
click at [860, 86] on button "»" at bounding box center [851, 84] width 23 height 23
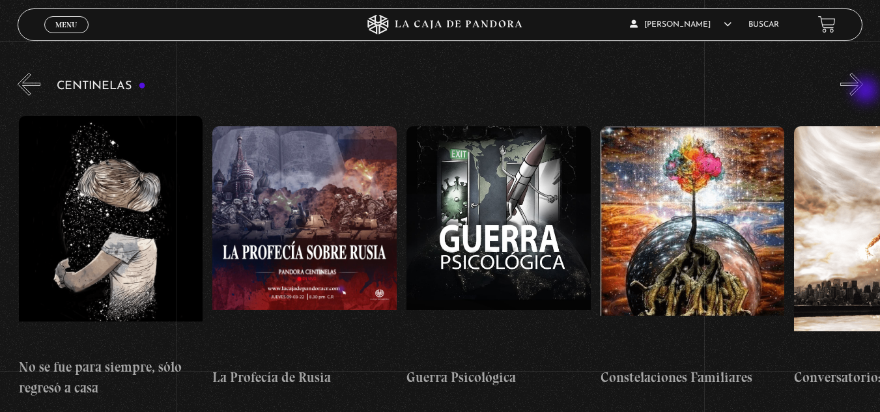
scroll to position [0, 13373]
click at [863, 92] on button "»" at bounding box center [851, 84] width 23 height 23
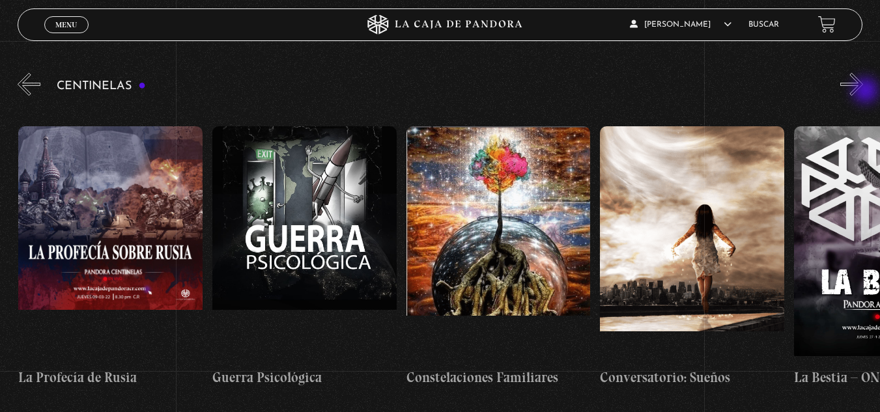
scroll to position [0, 13567]
click at [863, 96] on button "»" at bounding box center [851, 84] width 23 height 23
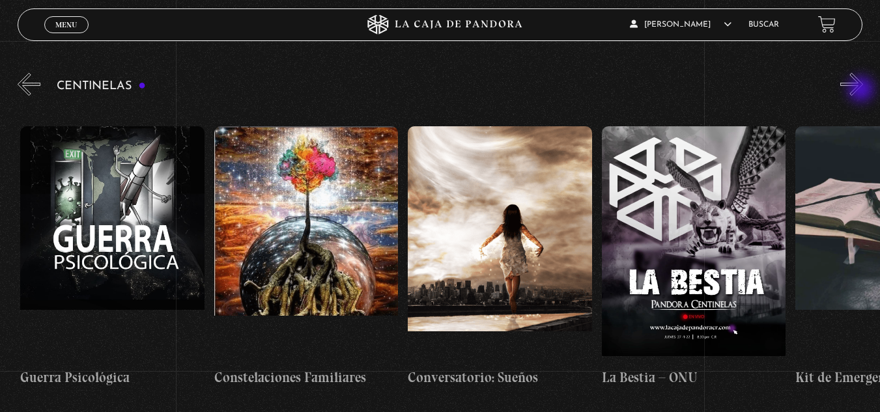
scroll to position [0, 13760]
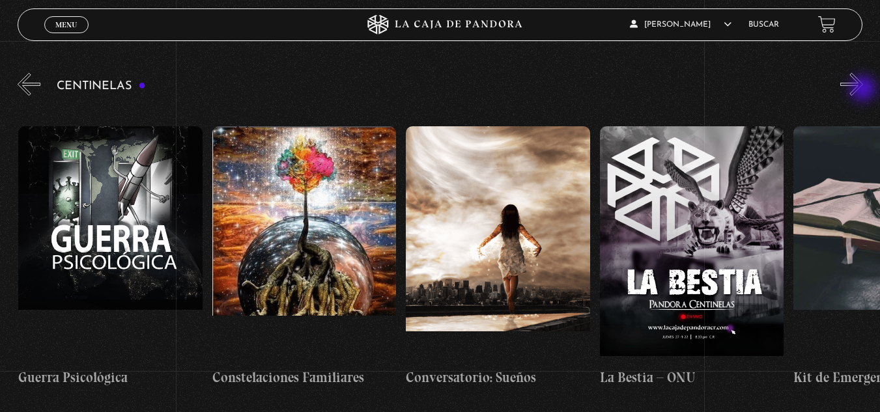
click at [863, 90] on button "»" at bounding box center [851, 84] width 23 height 23
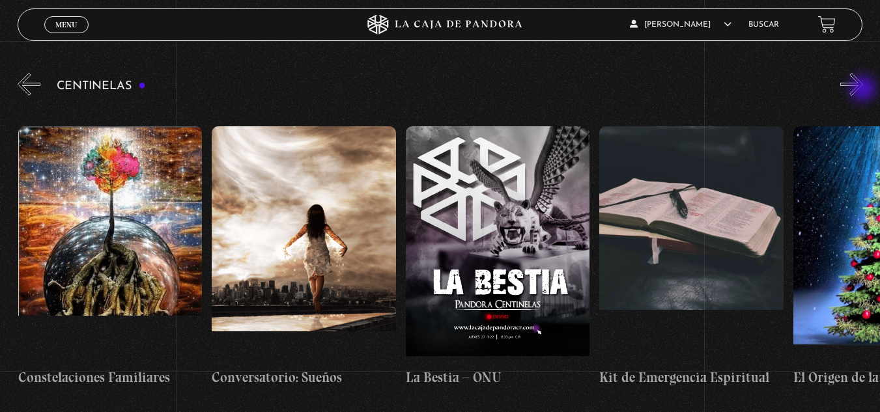
click at [863, 90] on button "»" at bounding box center [851, 84] width 23 height 23
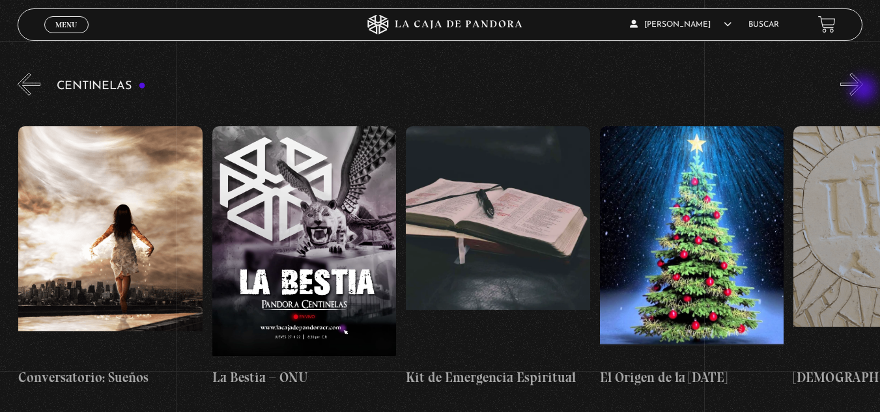
click at [863, 91] on button "»" at bounding box center [851, 84] width 23 height 23
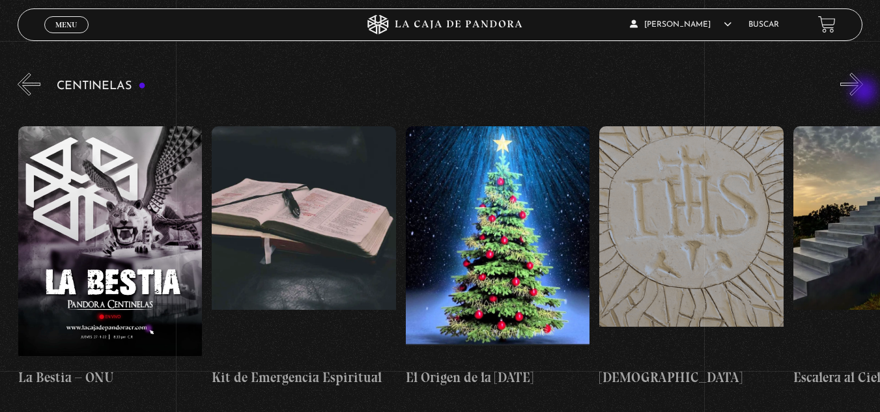
click at [863, 92] on button "»" at bounding box center [851, 84] width 23 height 23
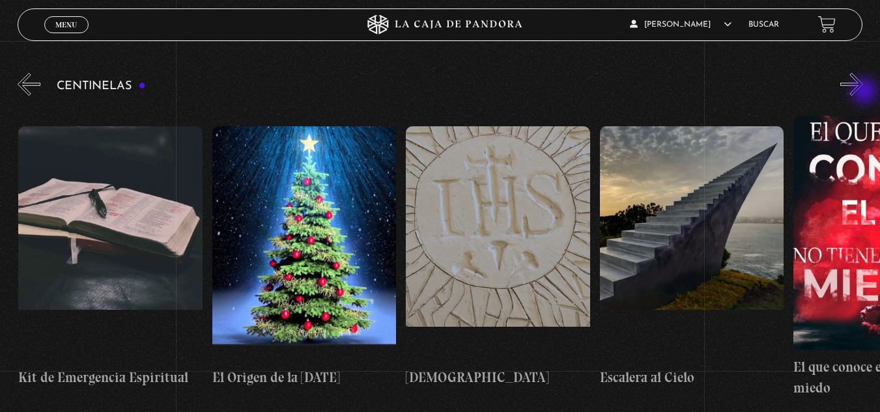
click at [863, 92] on button "»" at bounding box center [851, 84] width 23 height 23
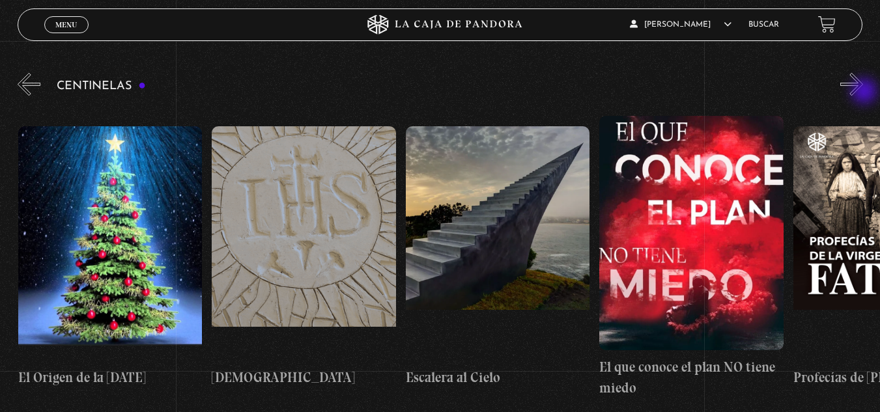
click at [863, 92] on button "»" at bounding box center [851, 84] width 23 height 23
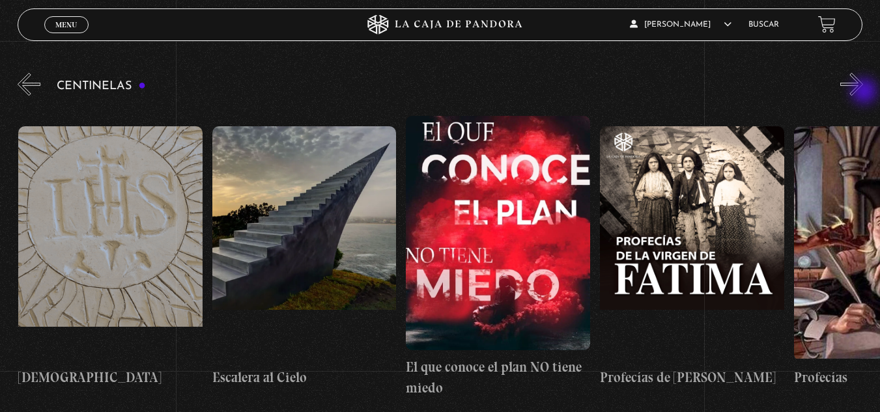
scroll to position [0, 14923]
click at [863, 92] on button "»" at bounding box center [851, 84] width 23 height 23
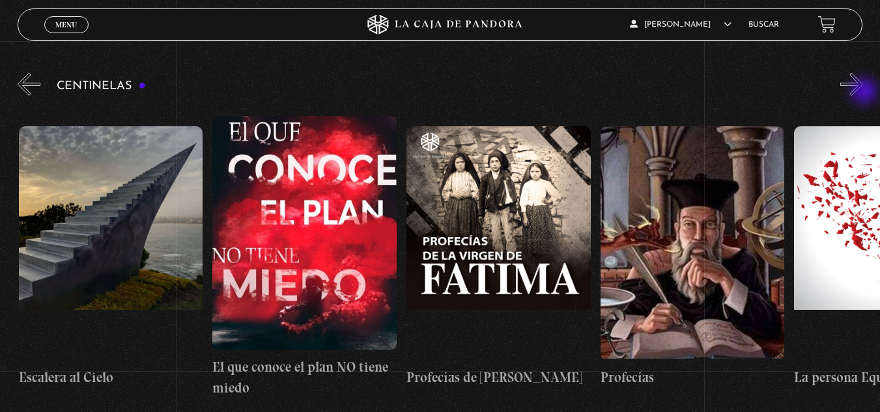
scroll to position [0, 15117]
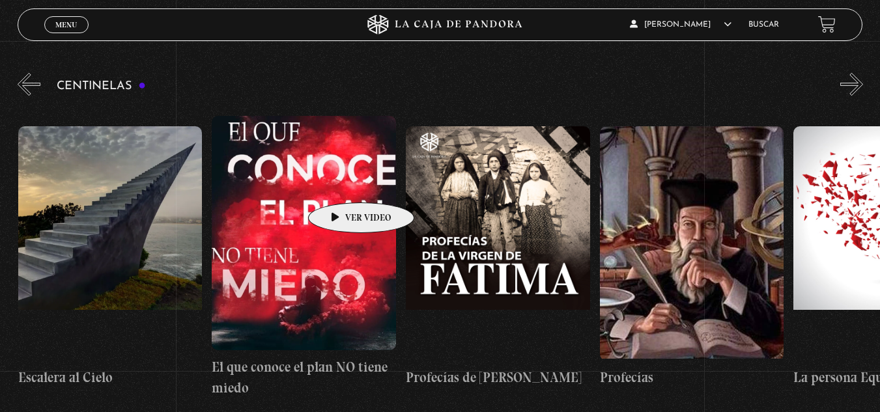
click at [333, 184] on figure at bounding box center [304, 233] width 184 height 234
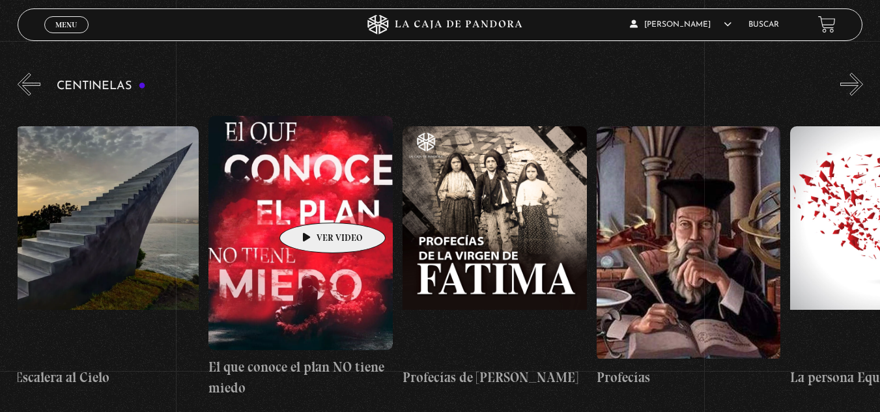
click at [312, 203] on figure at bounding box center [300, 233] width 184 height 234
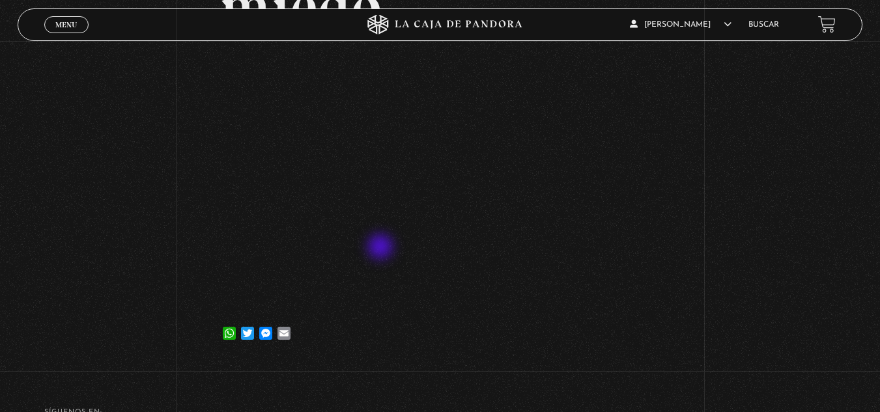
scroll to position [261, 0]
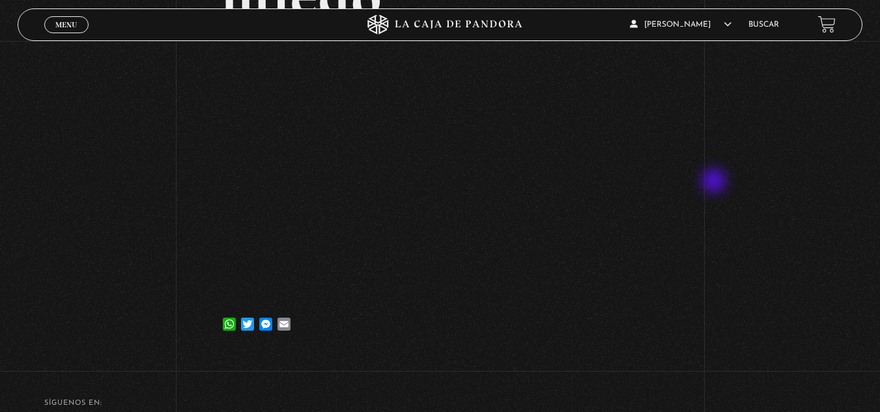
click at [715, 182] on div "Volver [DATE] El que conoce el plan NO tiene miedo WhatsApp Twitter Messenger E…" at bounding box center [440, 66] width 880 height 573
